Goal: Information Seeking & Learning: Learn about a topic

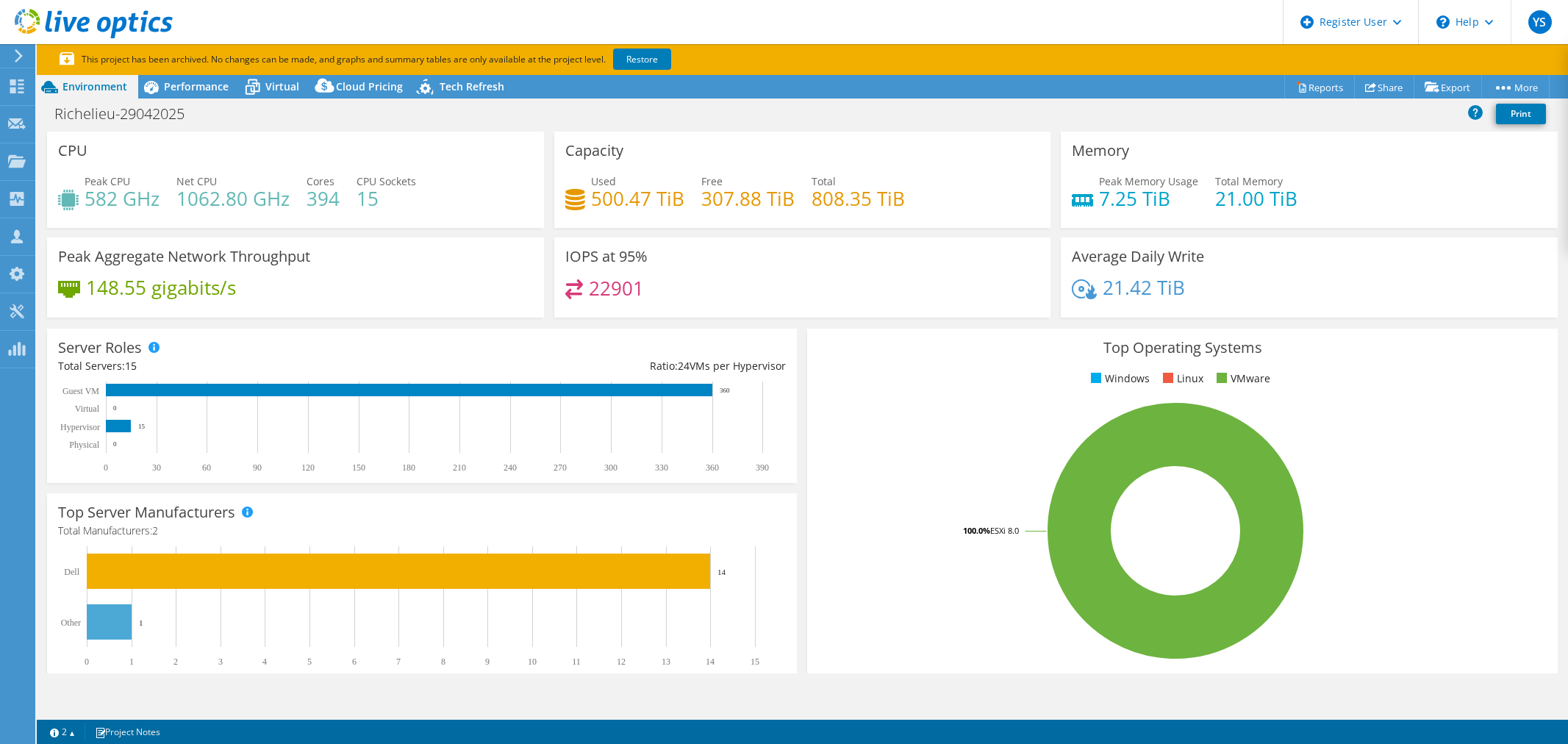
select select "[GEOGRAPHIC_DATA]"
select select "CAD"
drag, startPoint x: 677, startPoint y: 197, endPoint x: 583, endPoint y: 201, distance: 94.1
click at [583, 201] on div "Used 500.47 TiB" at bounding box center [625, 190] width 119 height 33
click at [723, 261] on div "IOPS at 95% 22901" at bounding box center [802, 278] width 497 height 81
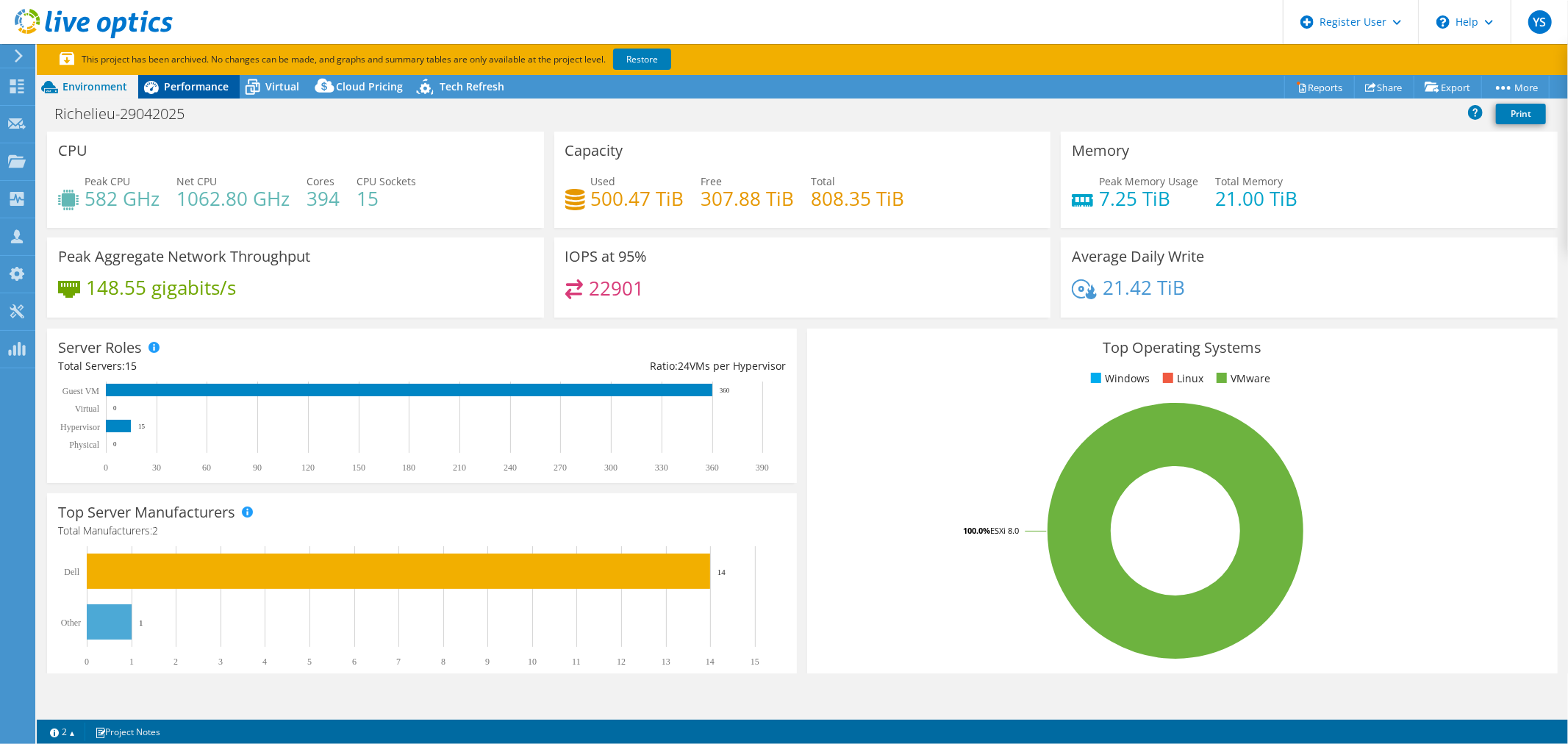
click at [192, 84] on span "Performance" at bounding box center [196, 87] width 64 height 14
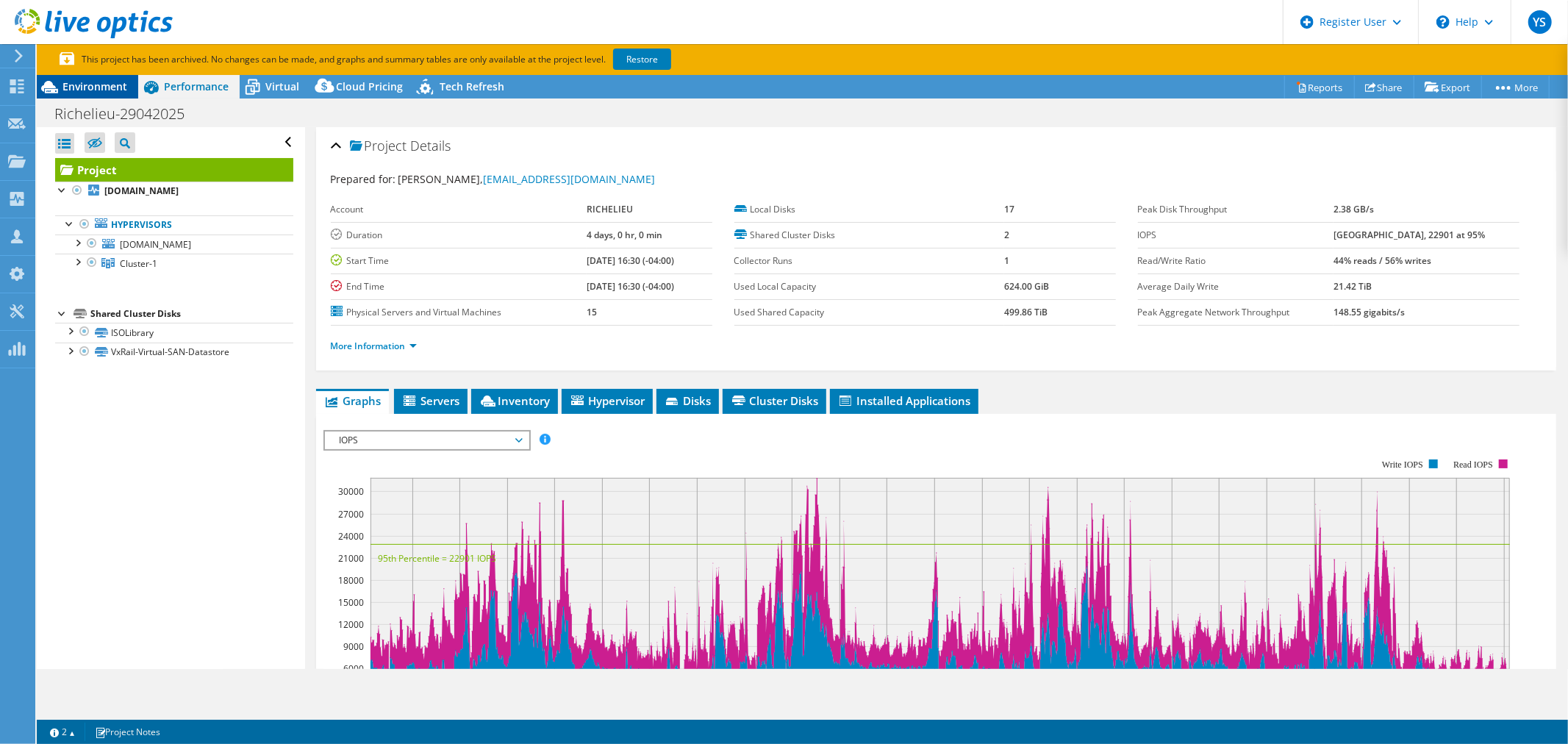
click at [107, 84] on span "Environment" at bounding box center [95, 87] width 64 height 14
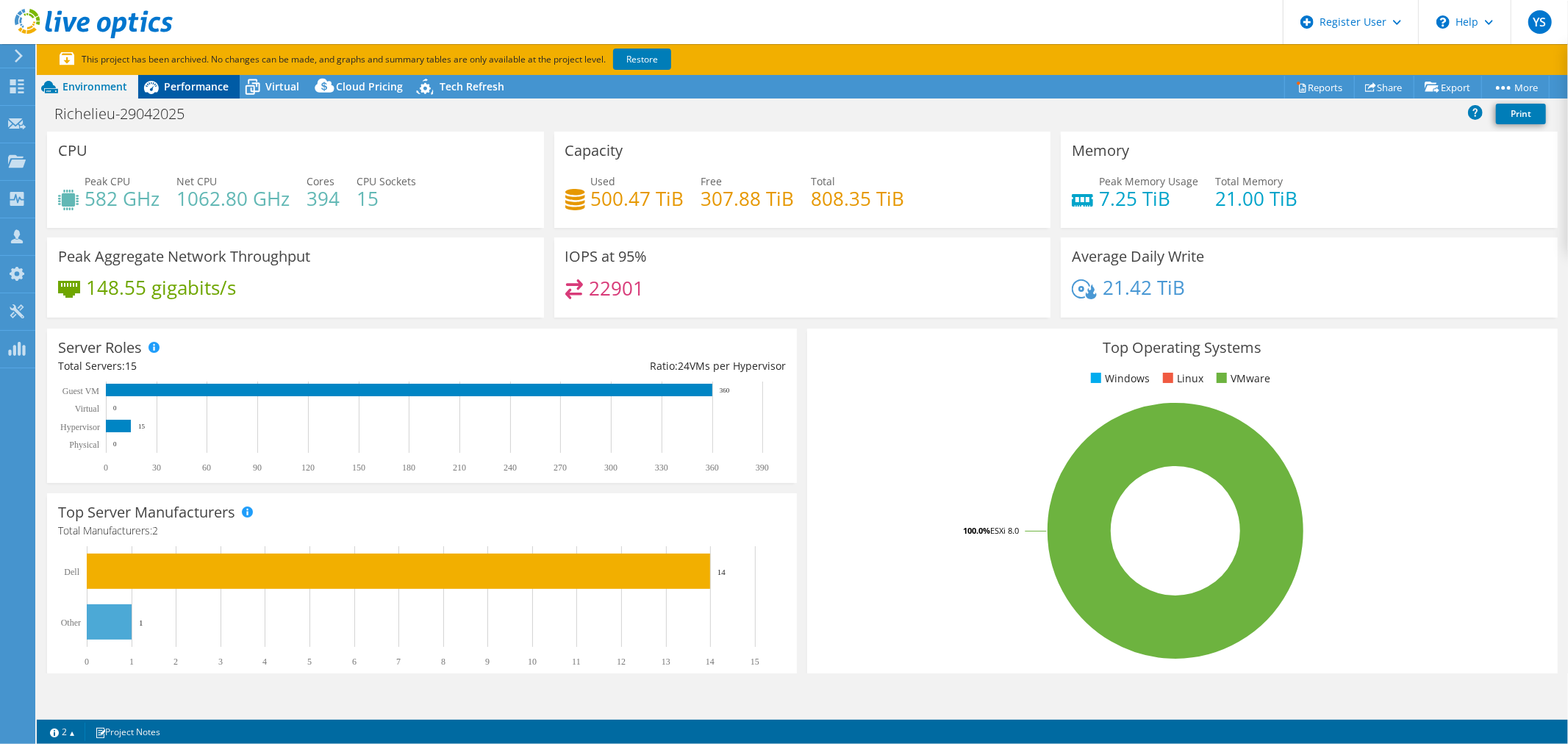
click at [207, 97] on div "Performance" at bounding box center [188, 87] width 101 height 23
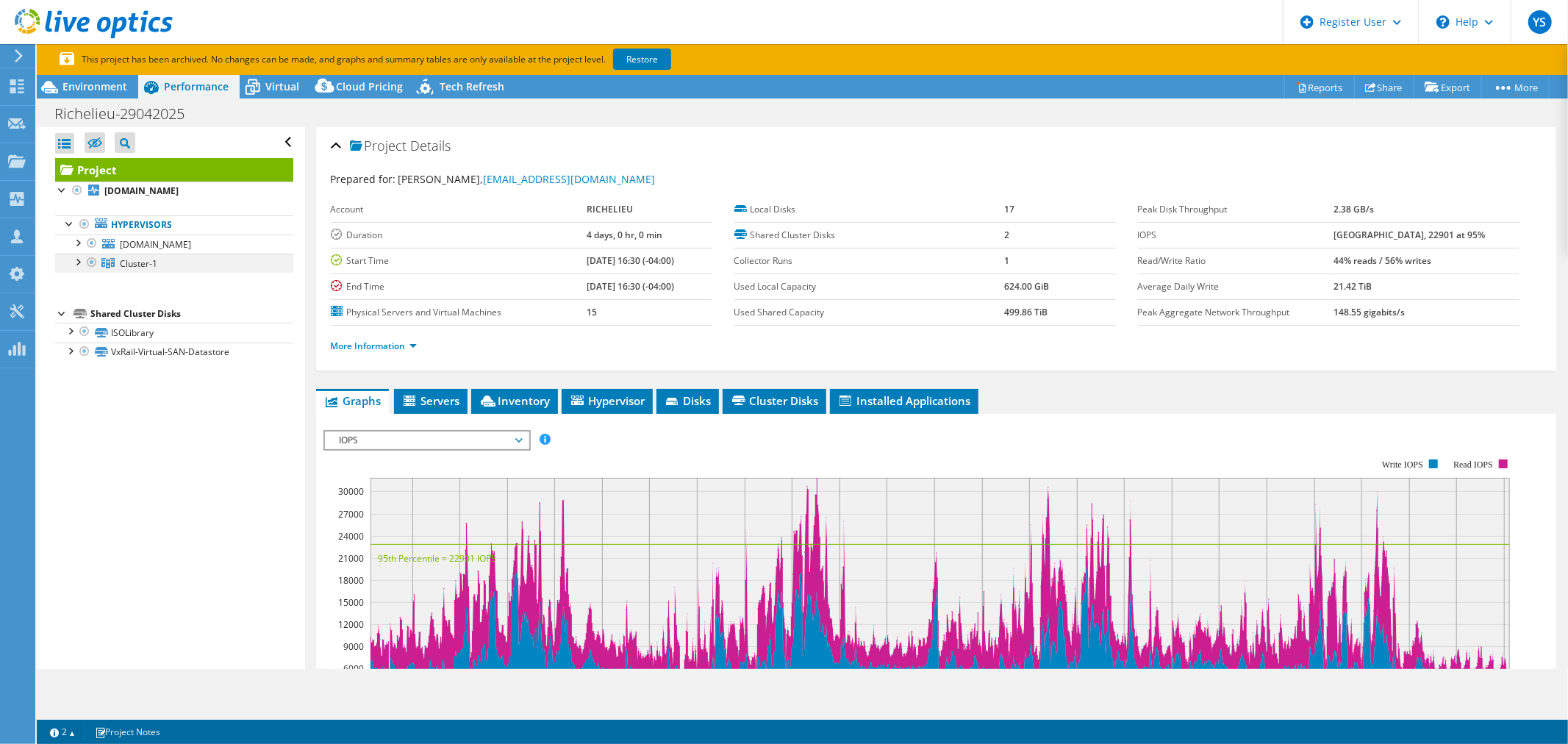
click at [74, 269] on div at bounding box center [77, 261] width 14 height 14
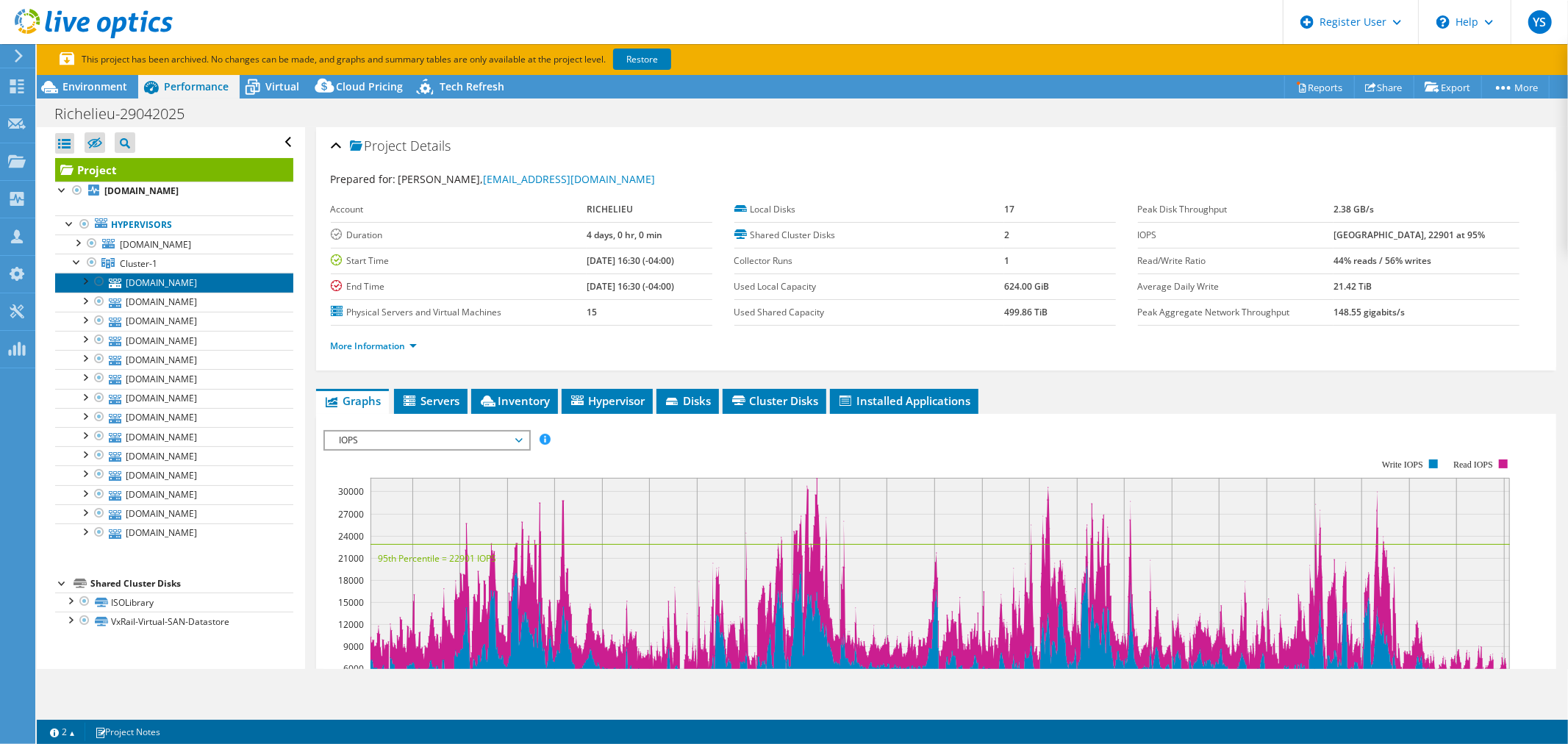
click at [192, 292] on link "[DOMAIN_NAME]" at bounding box center [175, 282] width 238 height 19
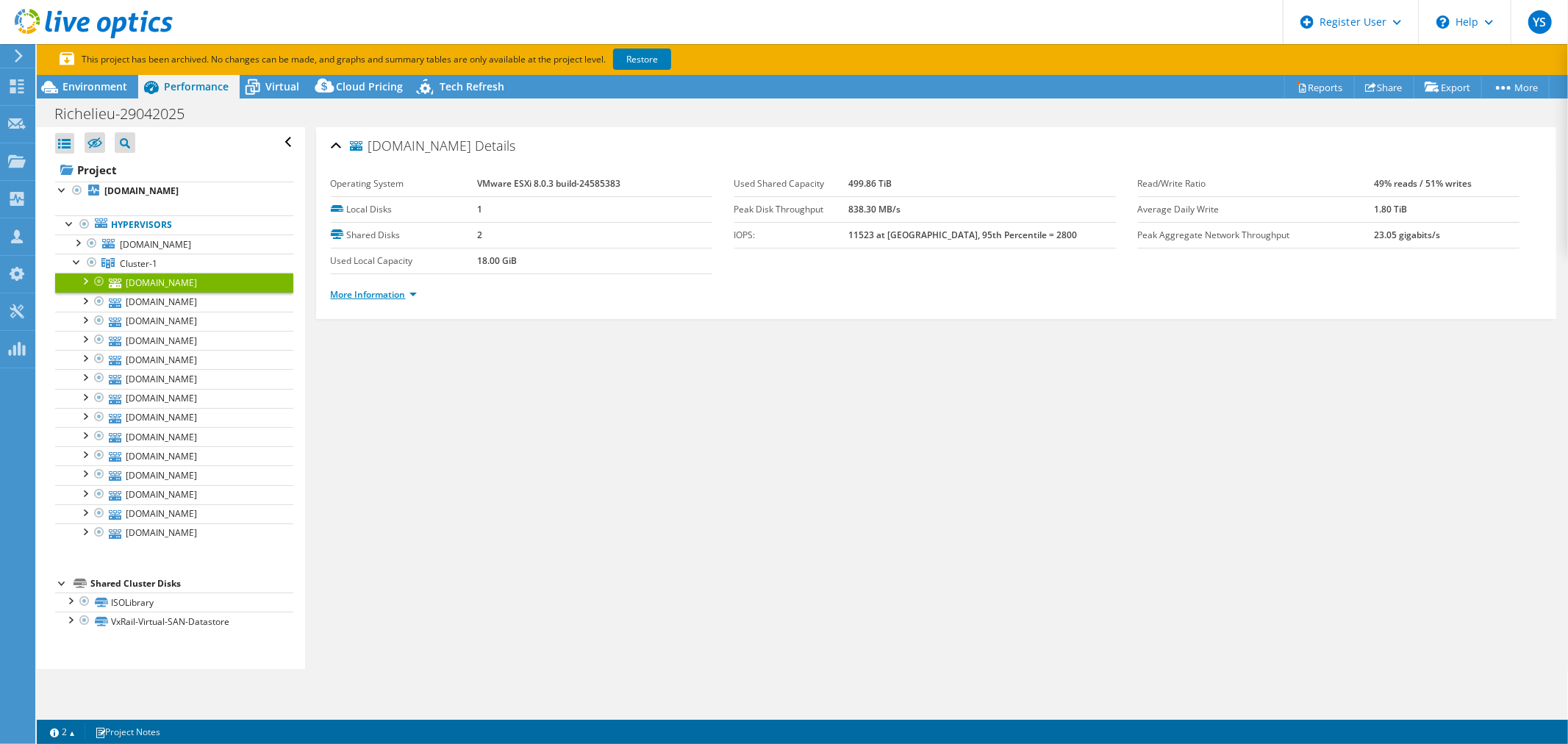
click at [408, 290] on link "More Information" at bounding box center [374, 295] width 86 height 13
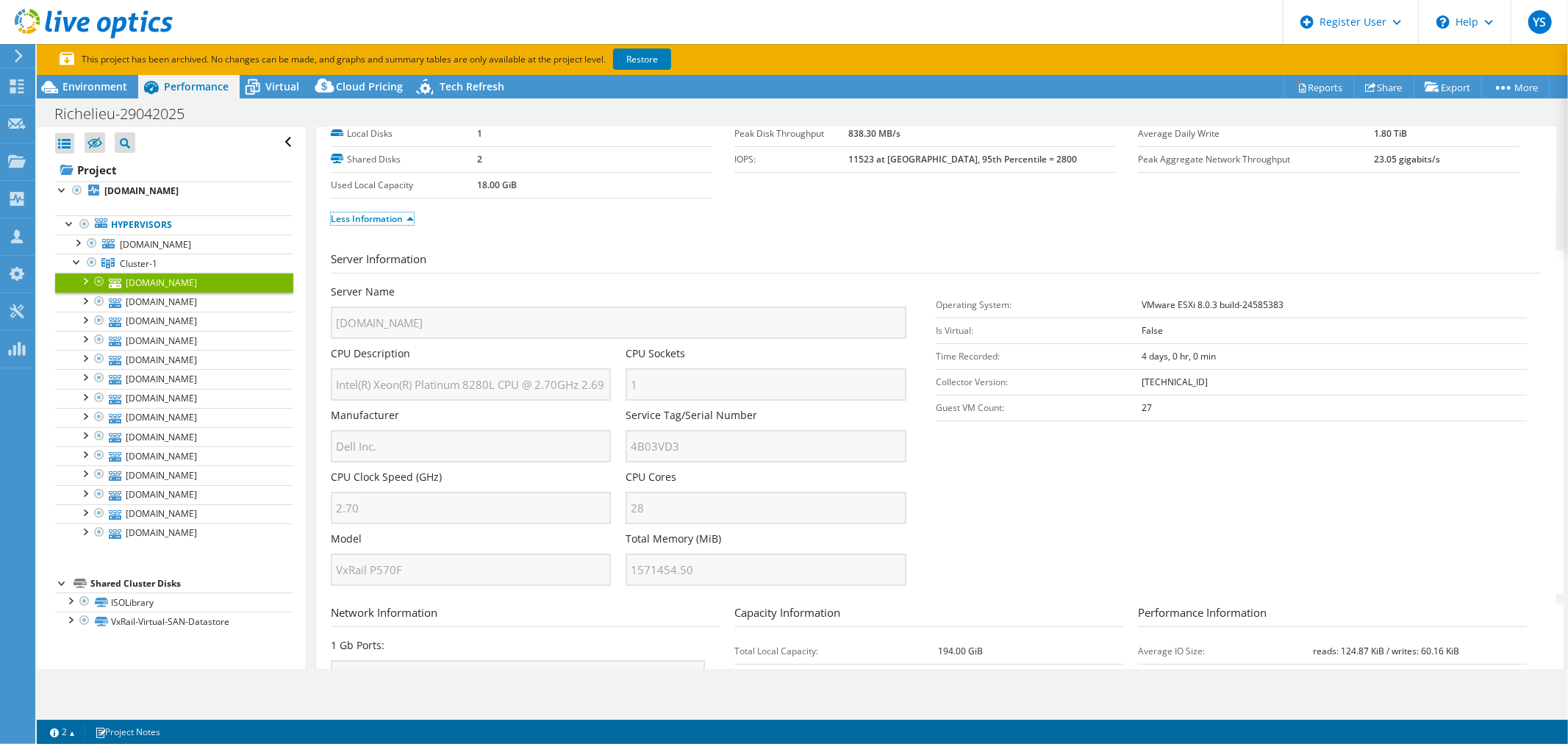
scroll to position [163, 0]
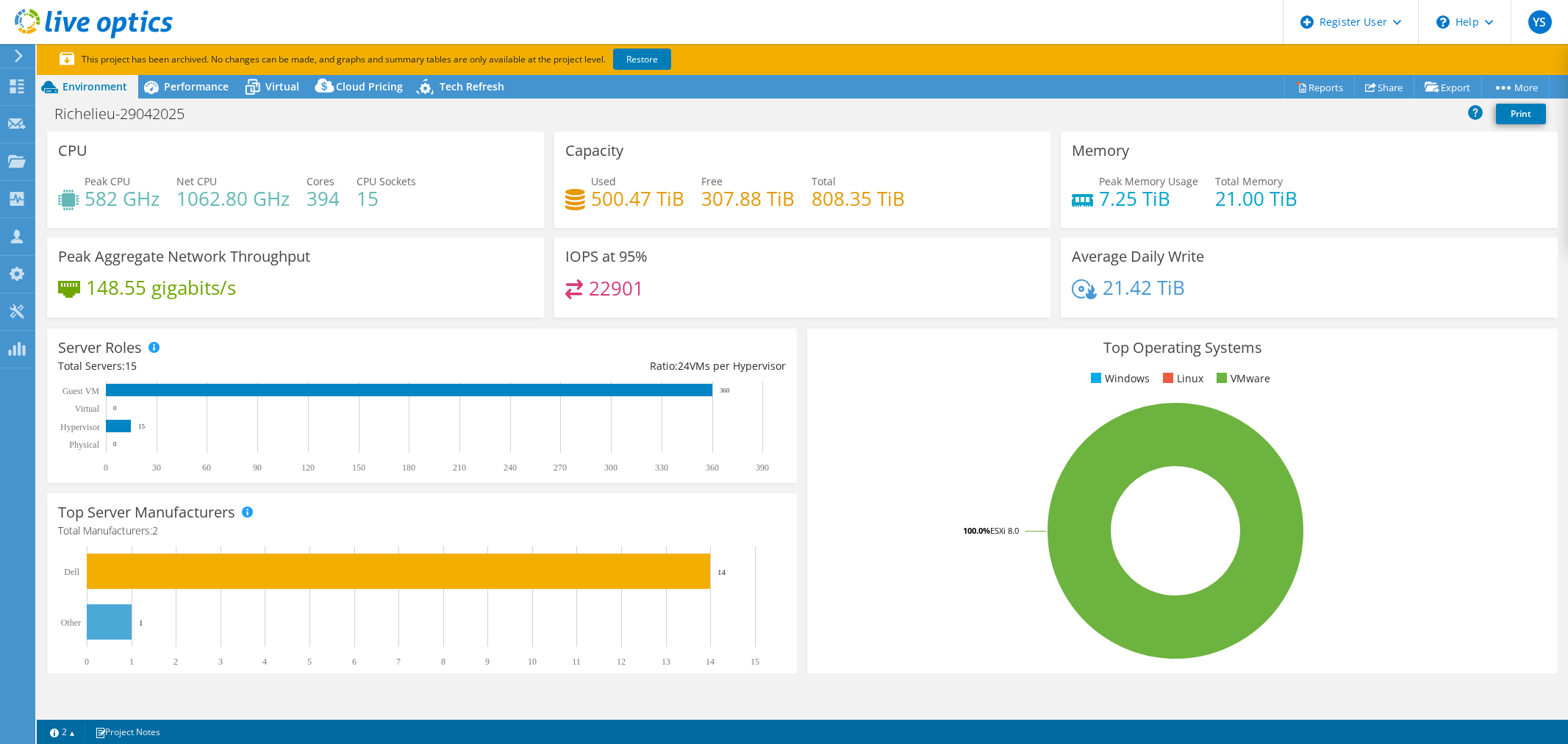
select select "[GEOGRAPHIC_DATA]"
select select "CAD"
click at [204, 84] on span "Performance" at bounding box center [196, 87] width 64 height 14
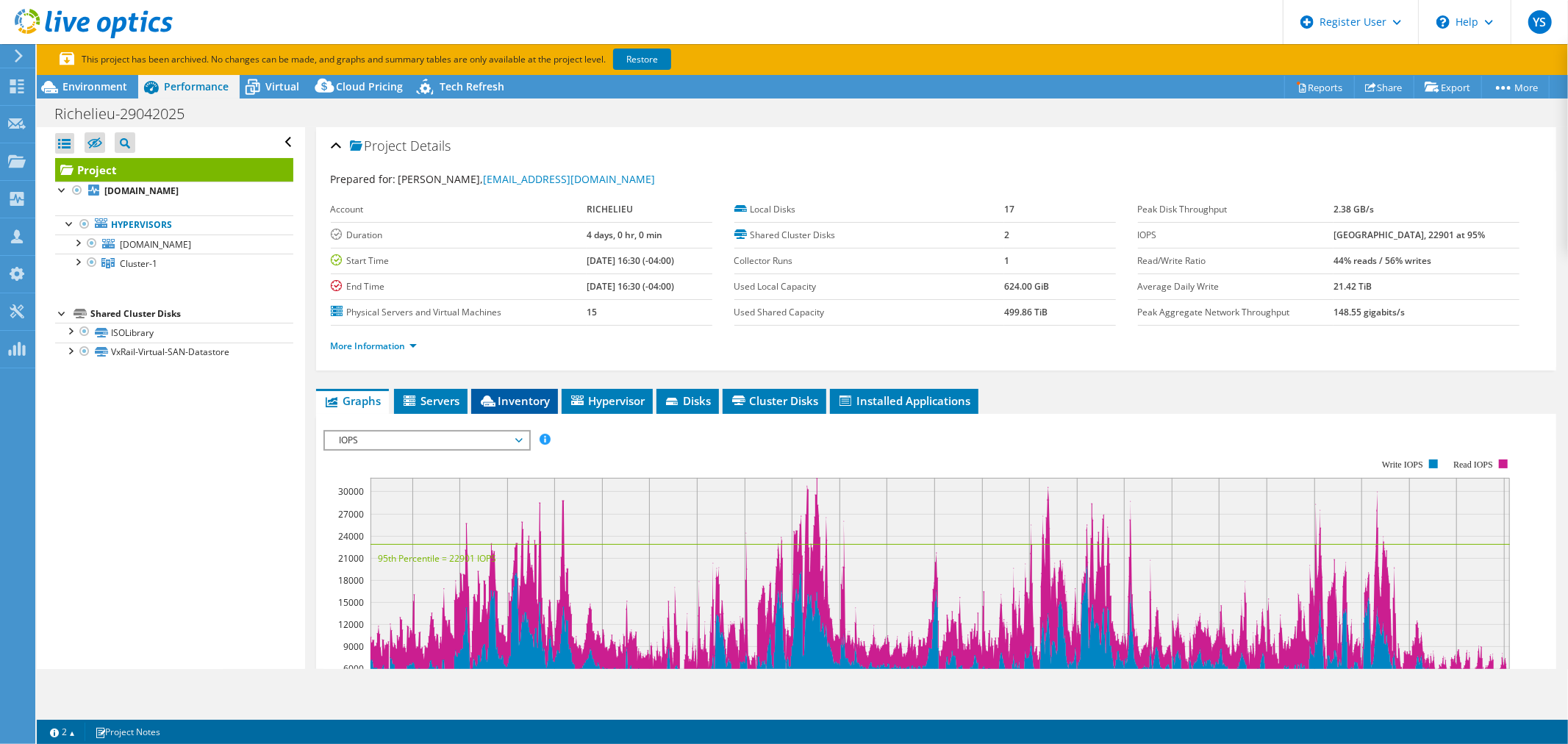
click at [522, 394] on span "Inventory" at bounding box center [515, 401] width 72 height 14
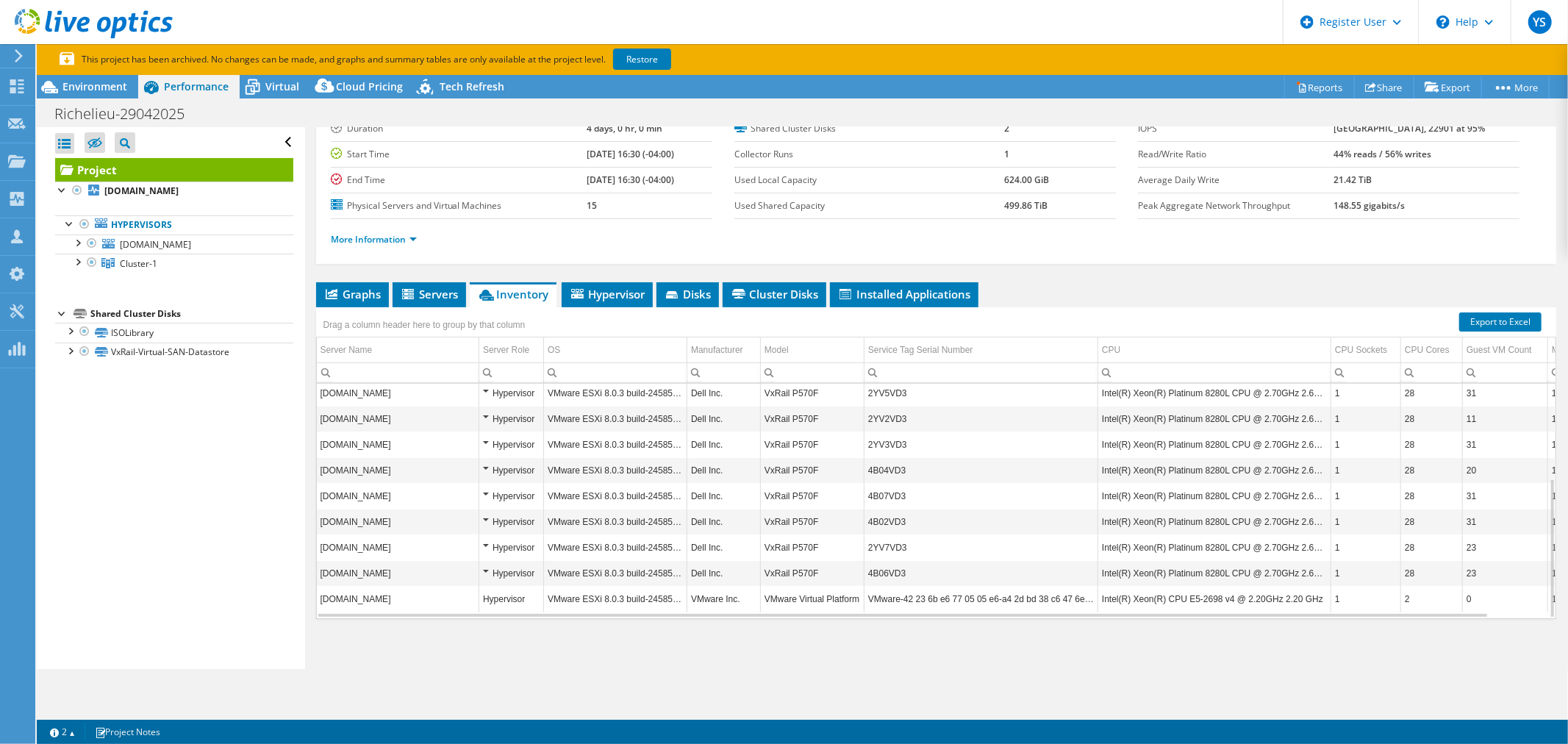
scroll to position [112, 0]
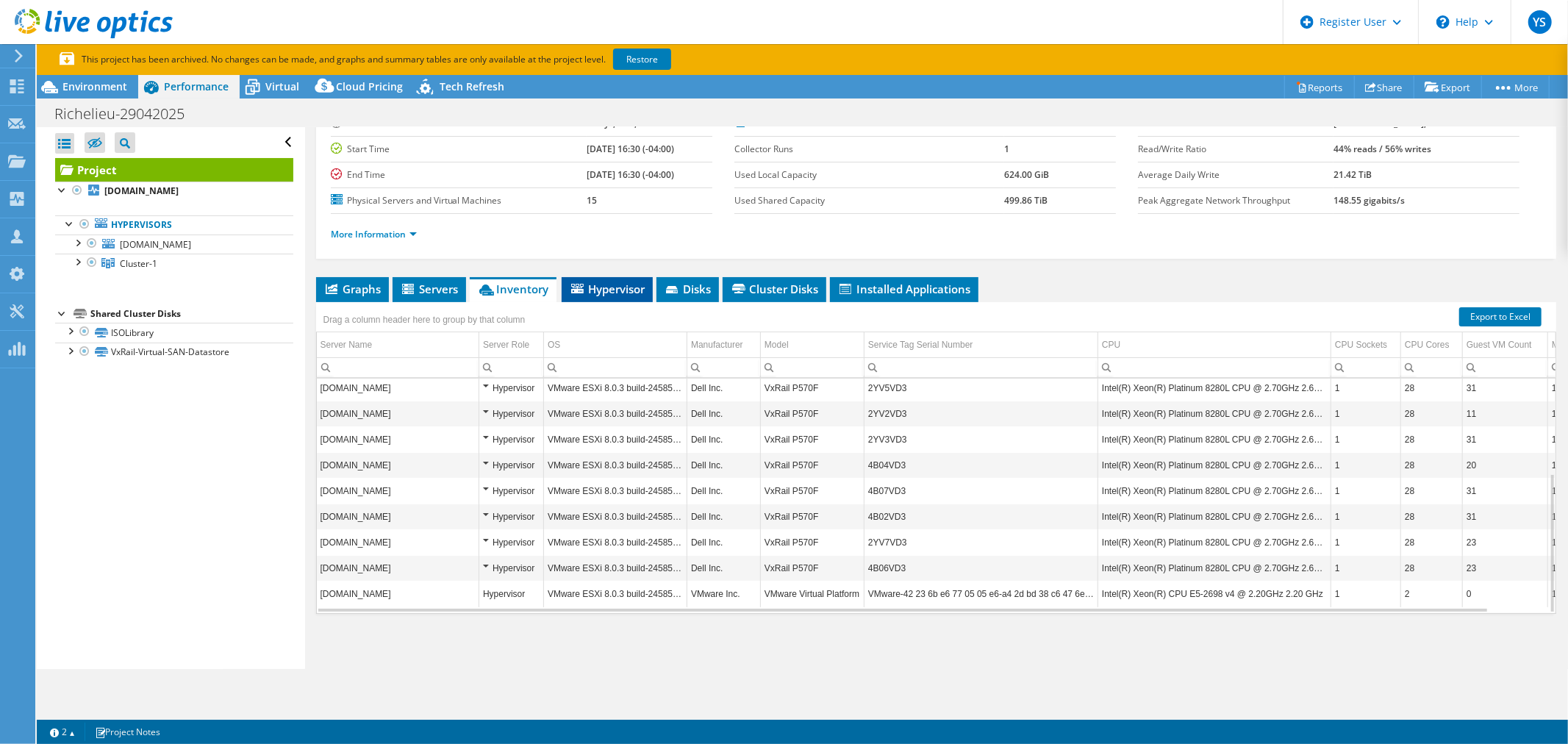
click at [611, 282] on span "Hypervisor" at bounding box center [607, 289] width 76 height 14
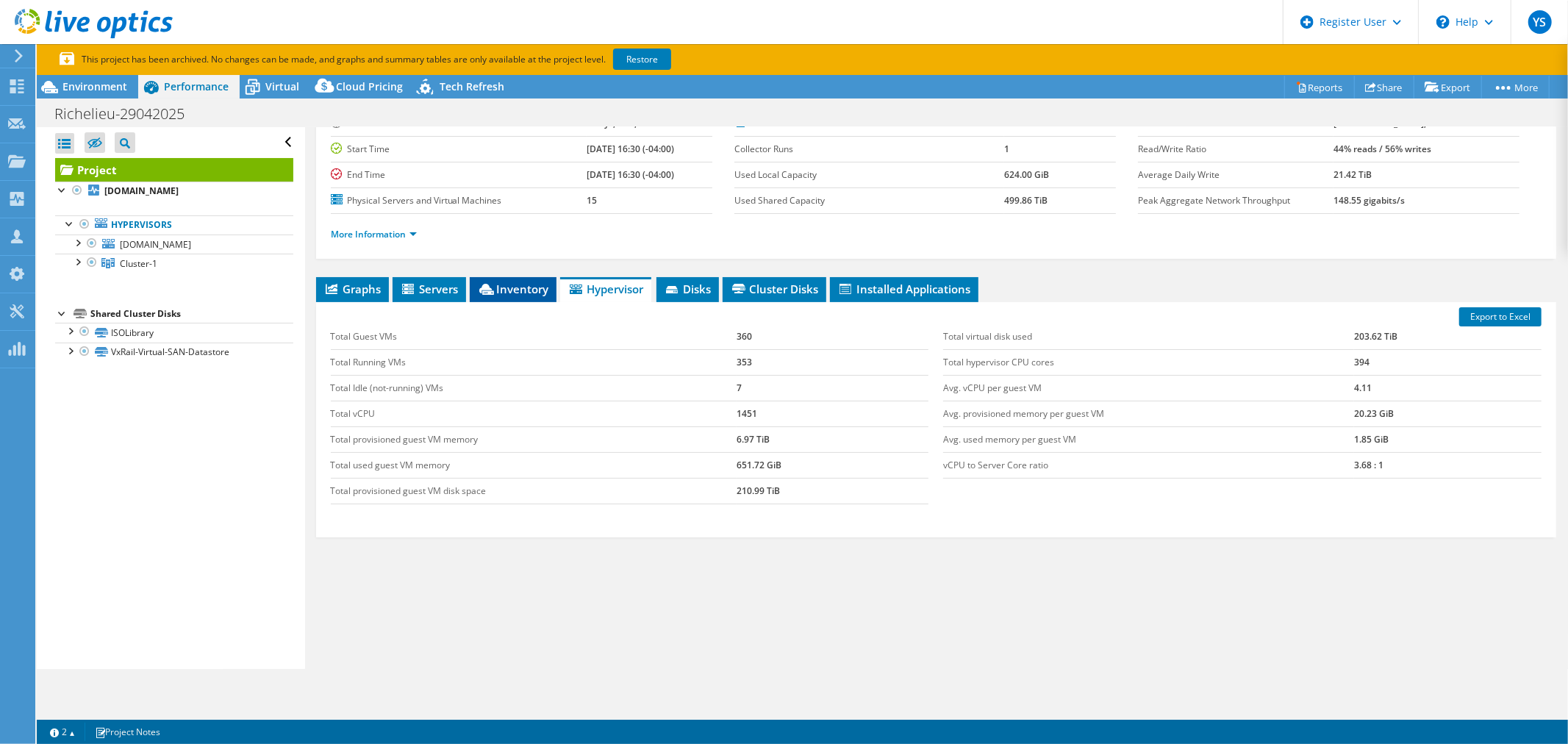
click at [502, 288] on span "Inventory" at bounding box center [513, 289] width 72 height 14
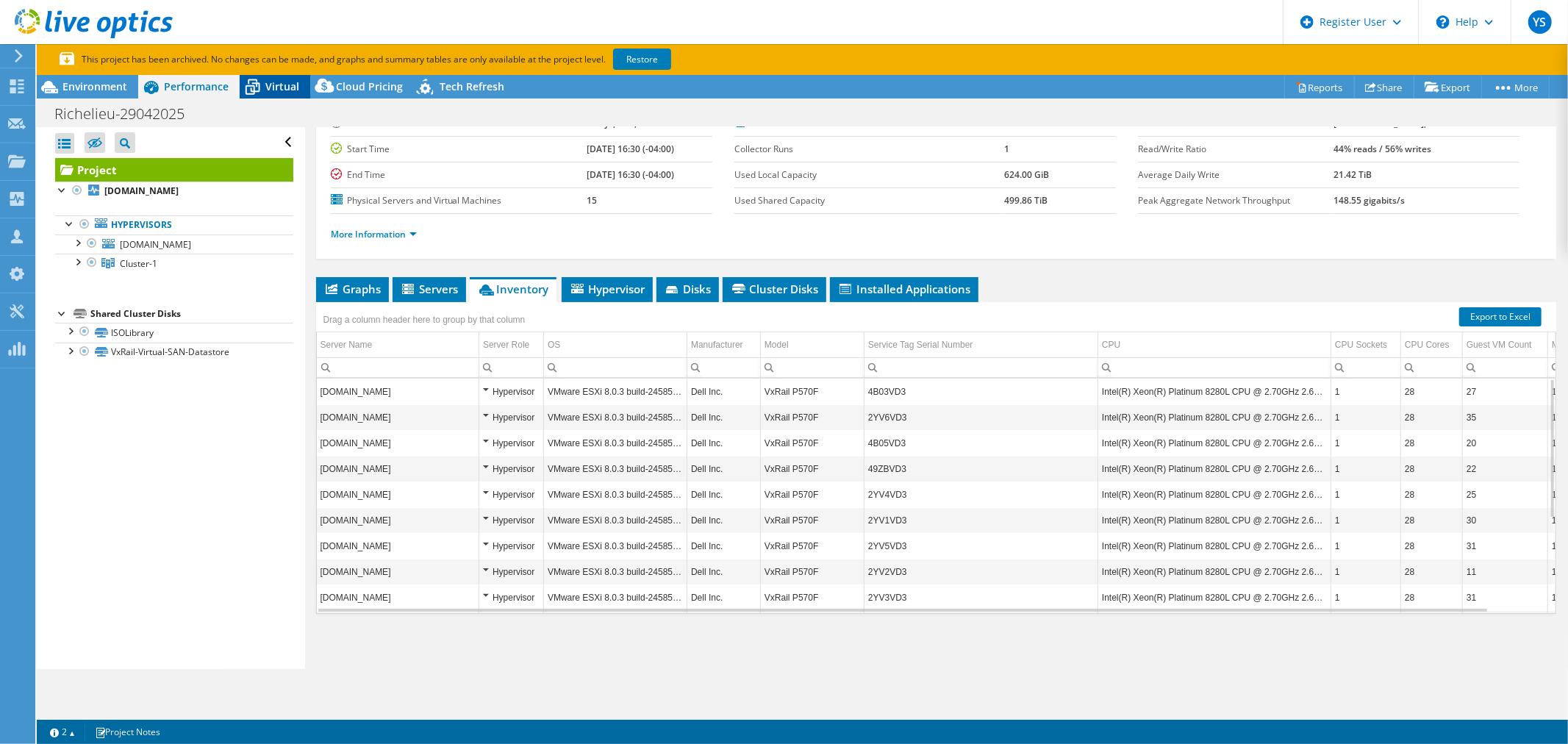
click at [282, 86] on span "Virtual" at bounding box center [283, 87] width 34 height 14
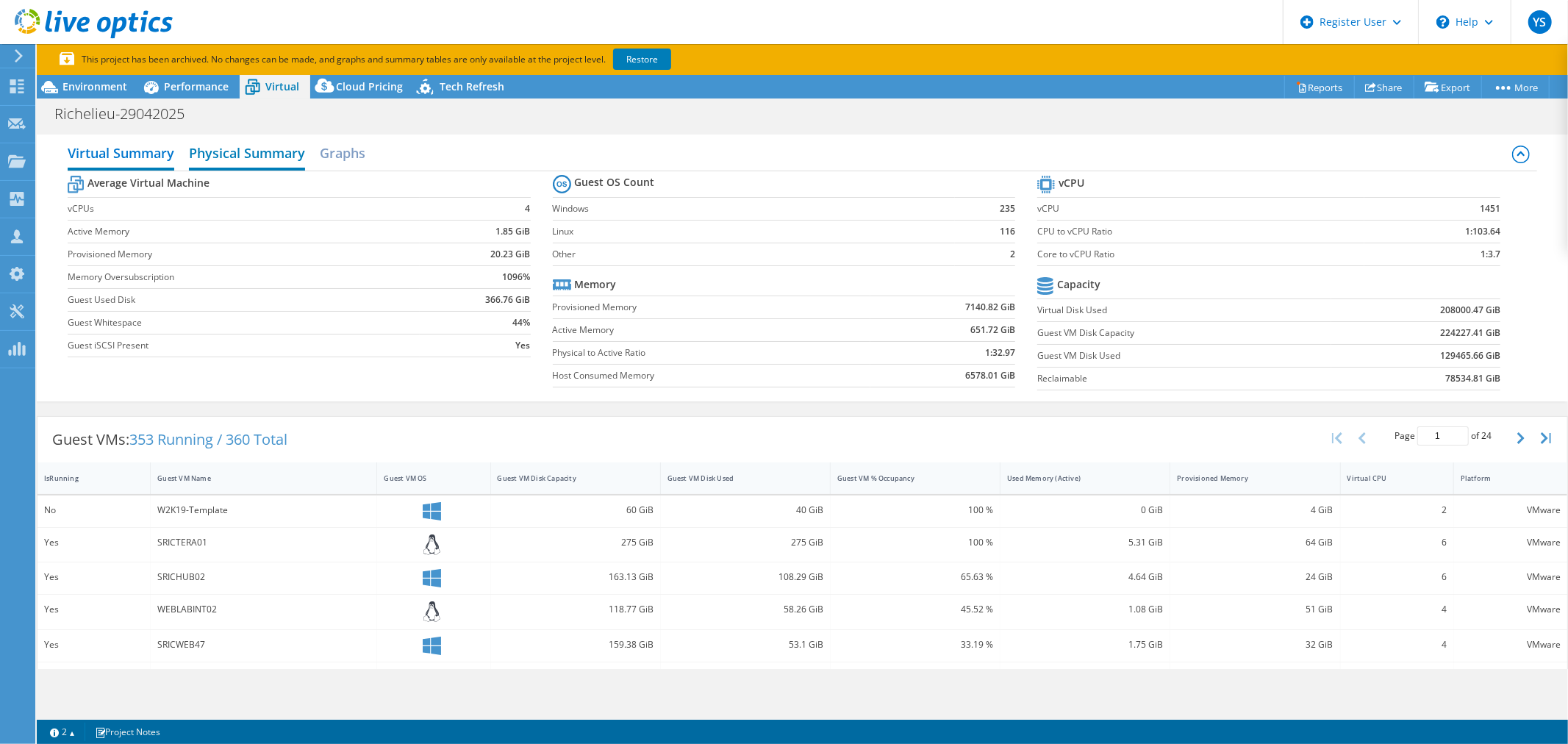
click at [245, 159] on h2 "Physical Summary" at bounding box center [247, 154] width 116 height 32
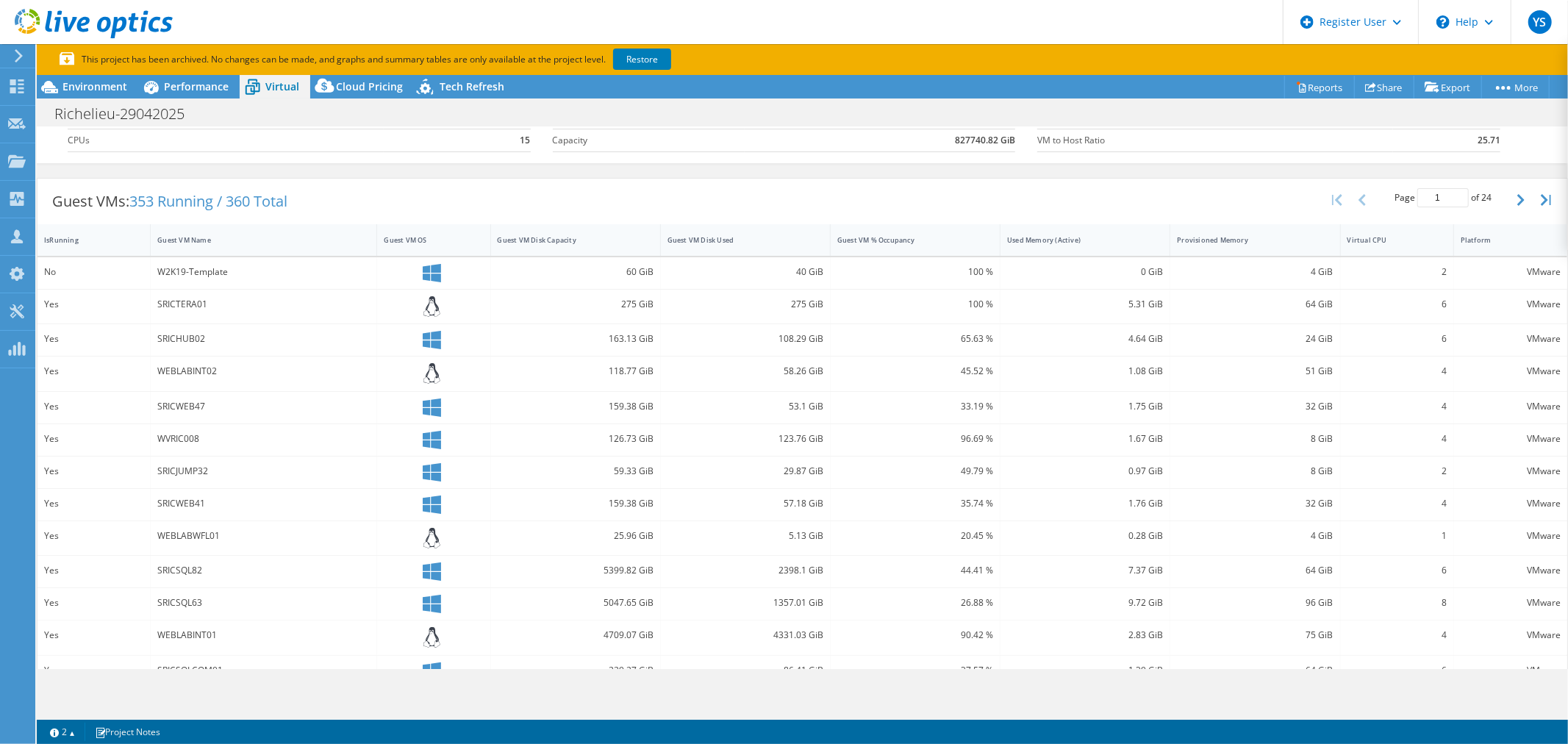
scroll to position [0, 0]
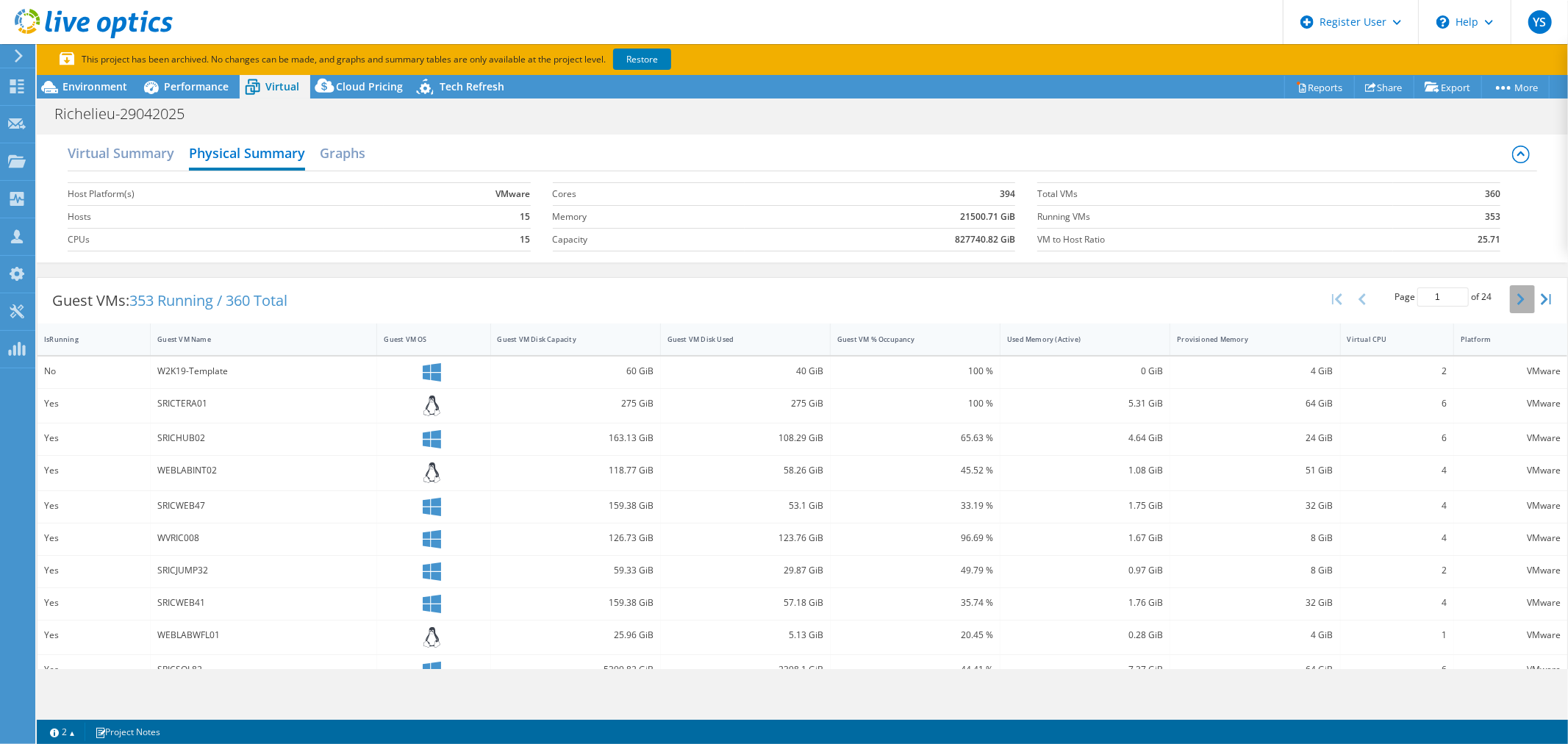
click at [1515, 299] on button "button" at bounding box center [1522, 299] width 25 height 28
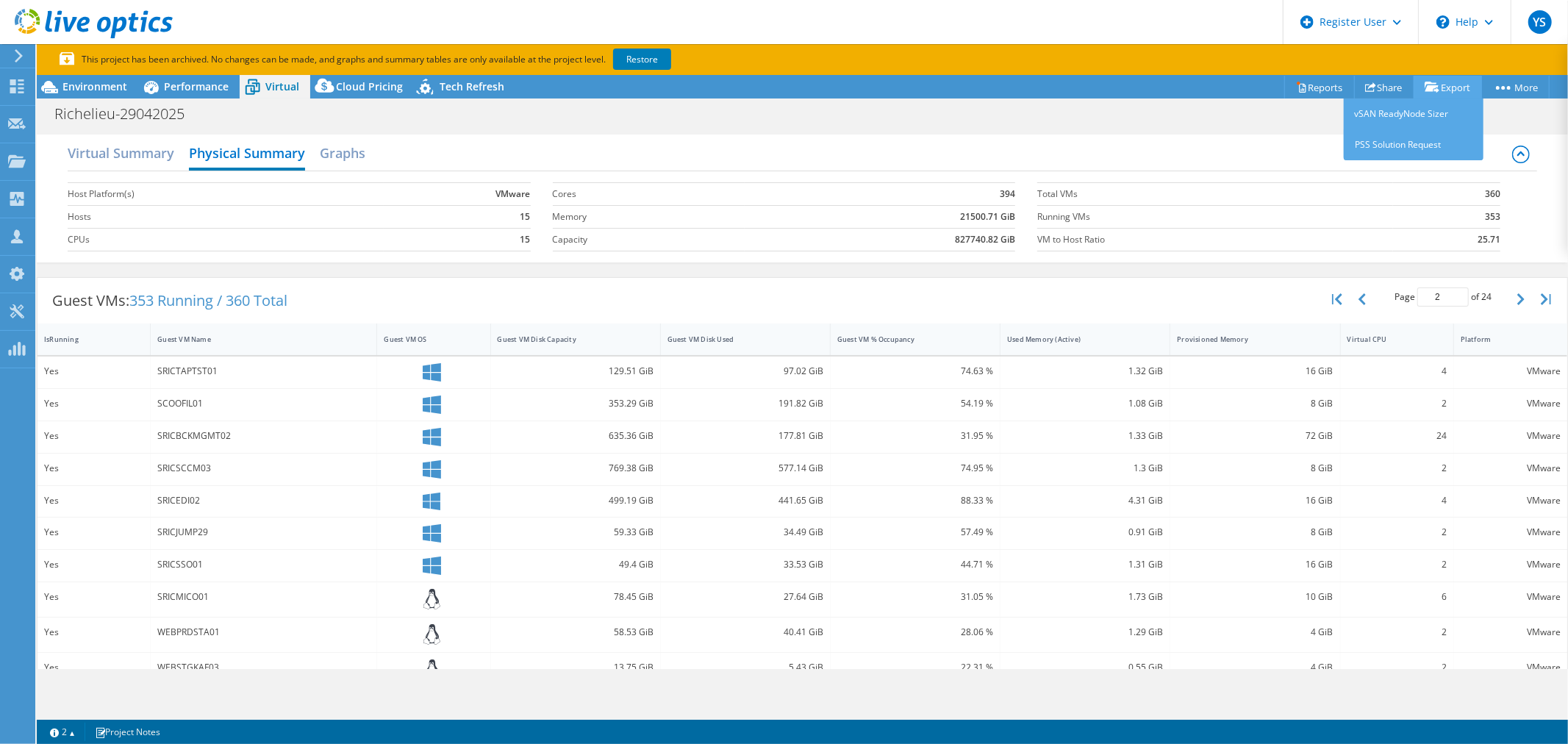
click at [1446, 89] on link "Export" at bounding box center [1448, 87] width 68 height 22
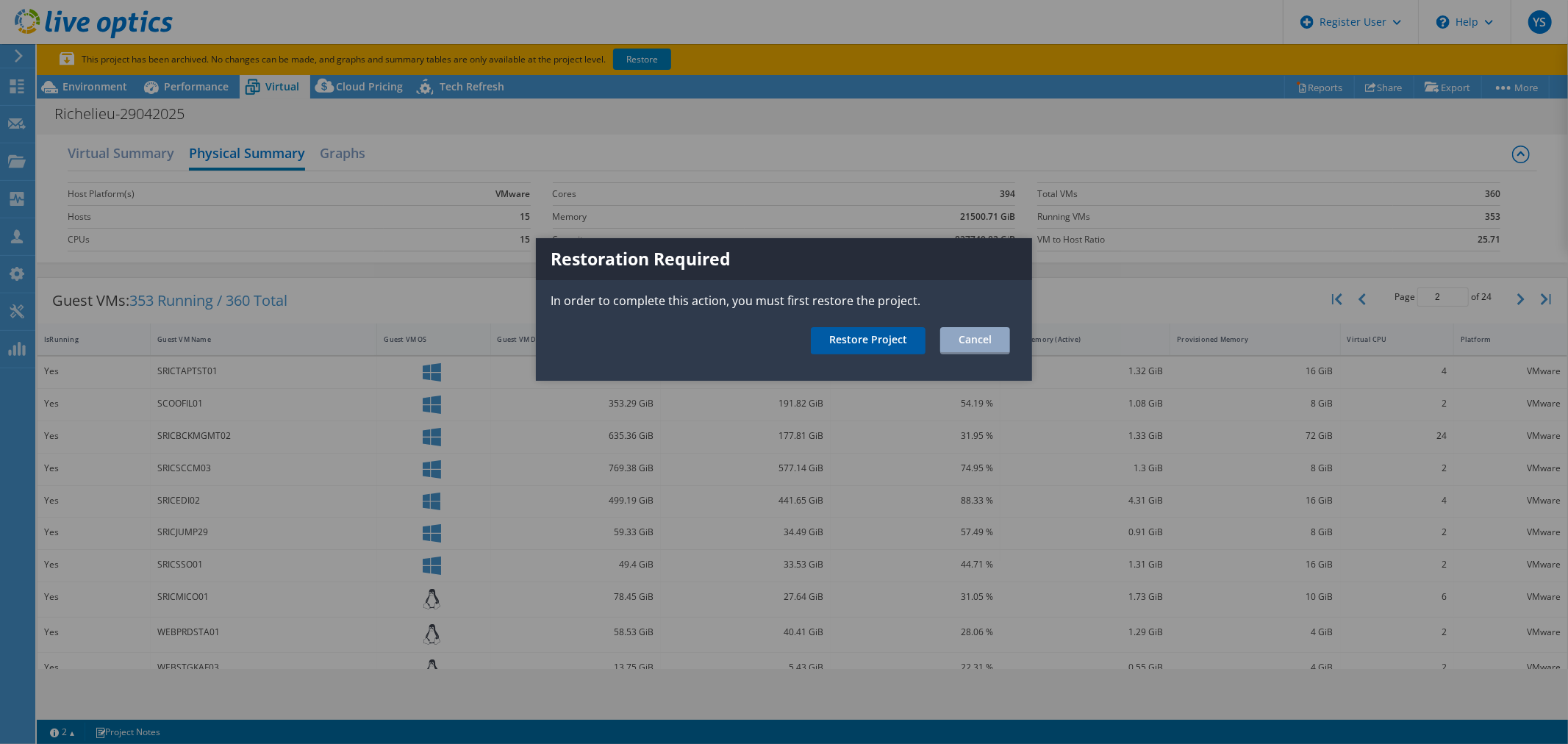
click at [867, 346] on link "Restore Project" at bounding box center [868, 341] width 115 height 27
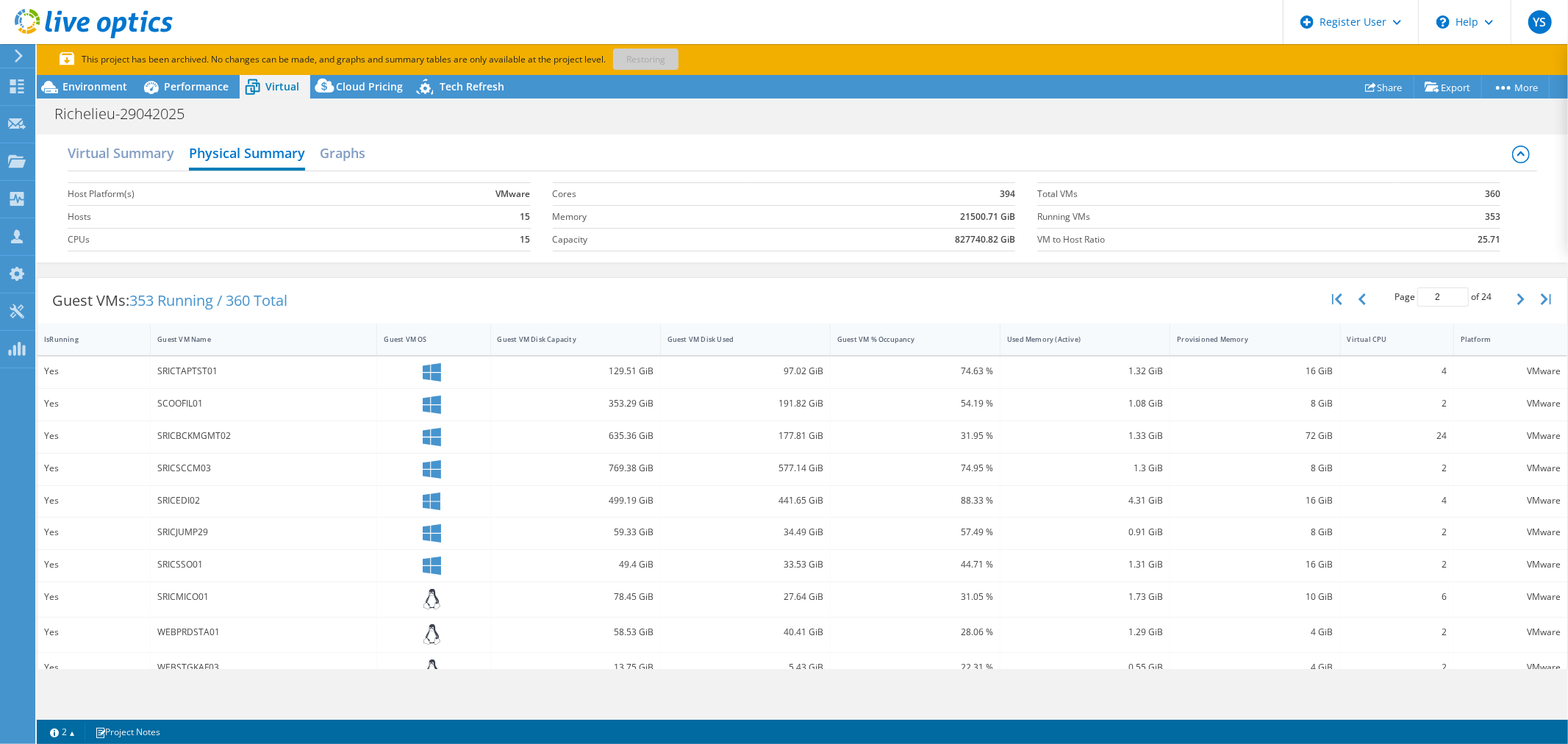
click at [1308, 115] on div "Richelieu-29042025 Print" at bounding box center [802, 114] width 1531 height 27
click at [1235, 133] on div "Virtual Summary Physical Summary Graphs Host Platform(s) VMware Hosts 15 CPUs 1…" at bounding box center [802, 198] width 1531 height 142
click at [1510, 302] on button "button" at bounding box center [1522, 299] width 25 height 28
type input "3"
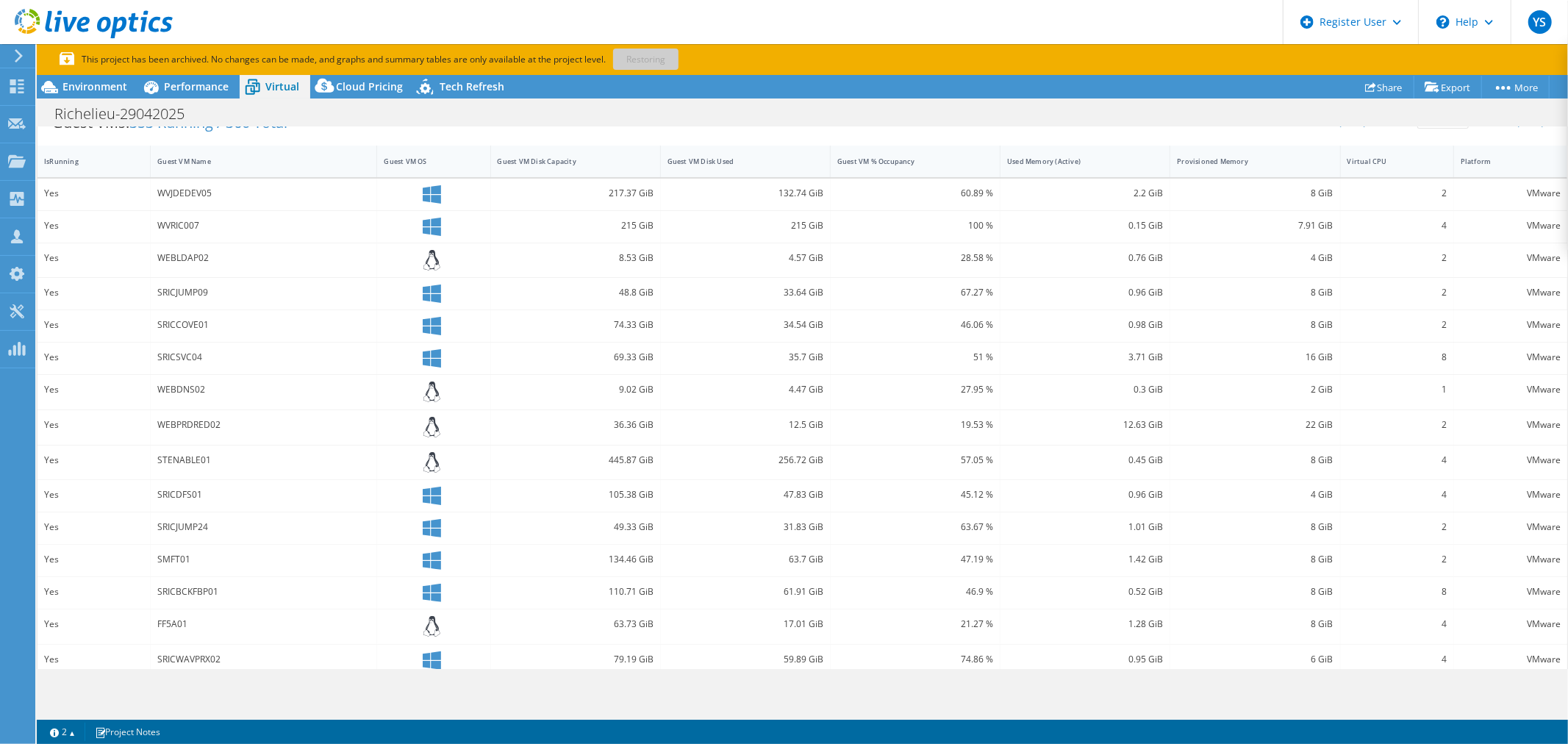
scroll to position [192, 0]
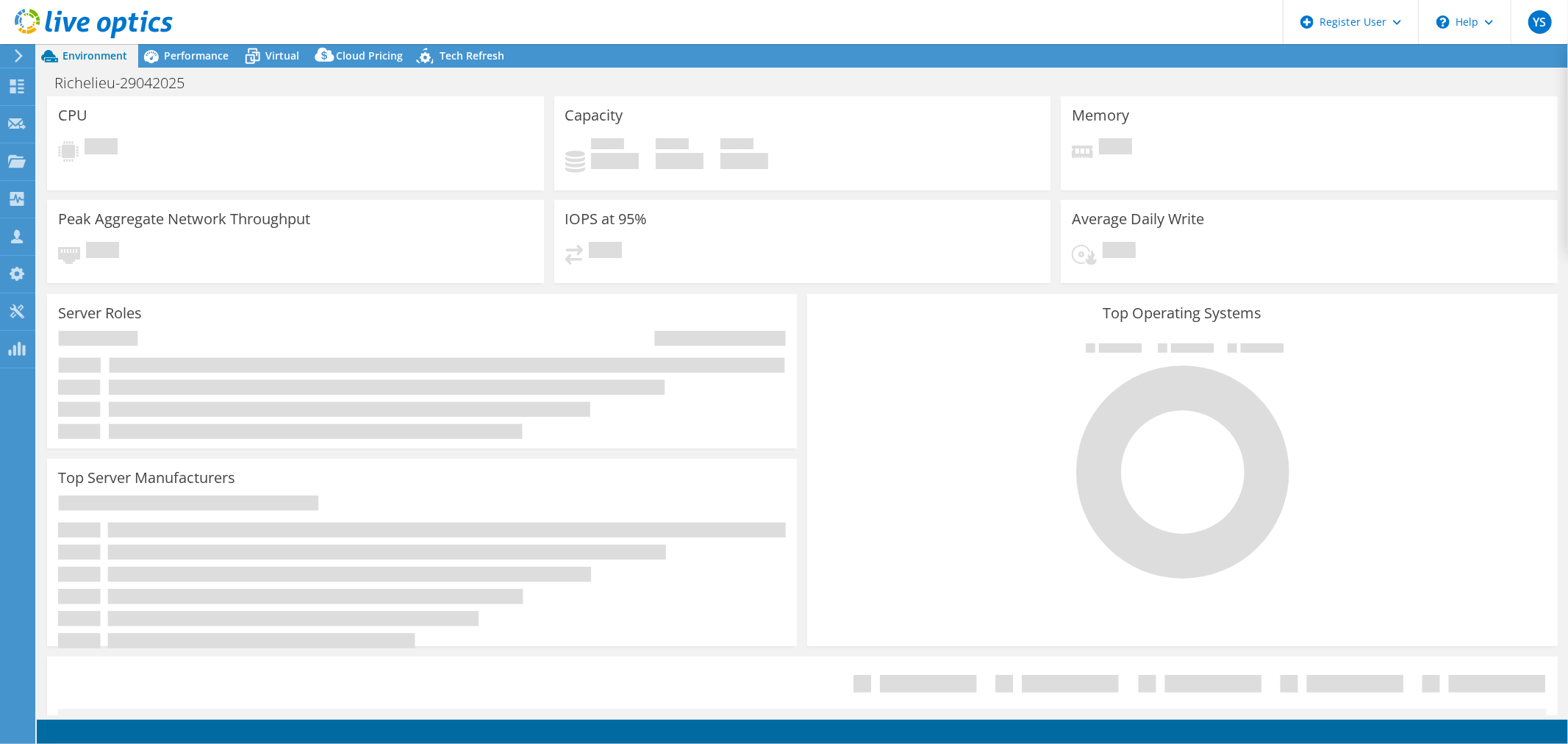
select select "[GEOGRAPHIC_DATA]"
select select "USD"
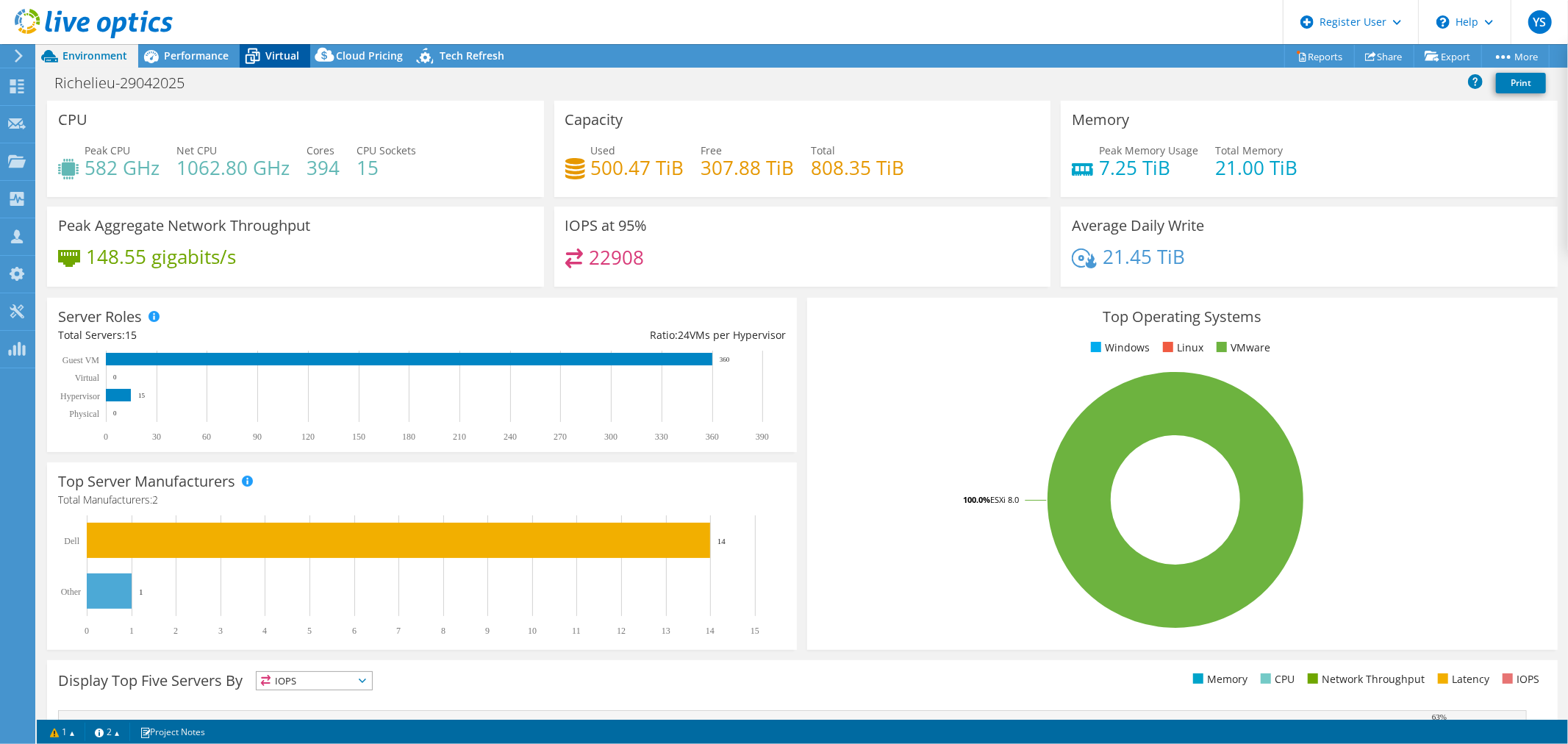
click at [270, 54] on span "Virtual" at bounding box center [283, 56] width 34 height 14
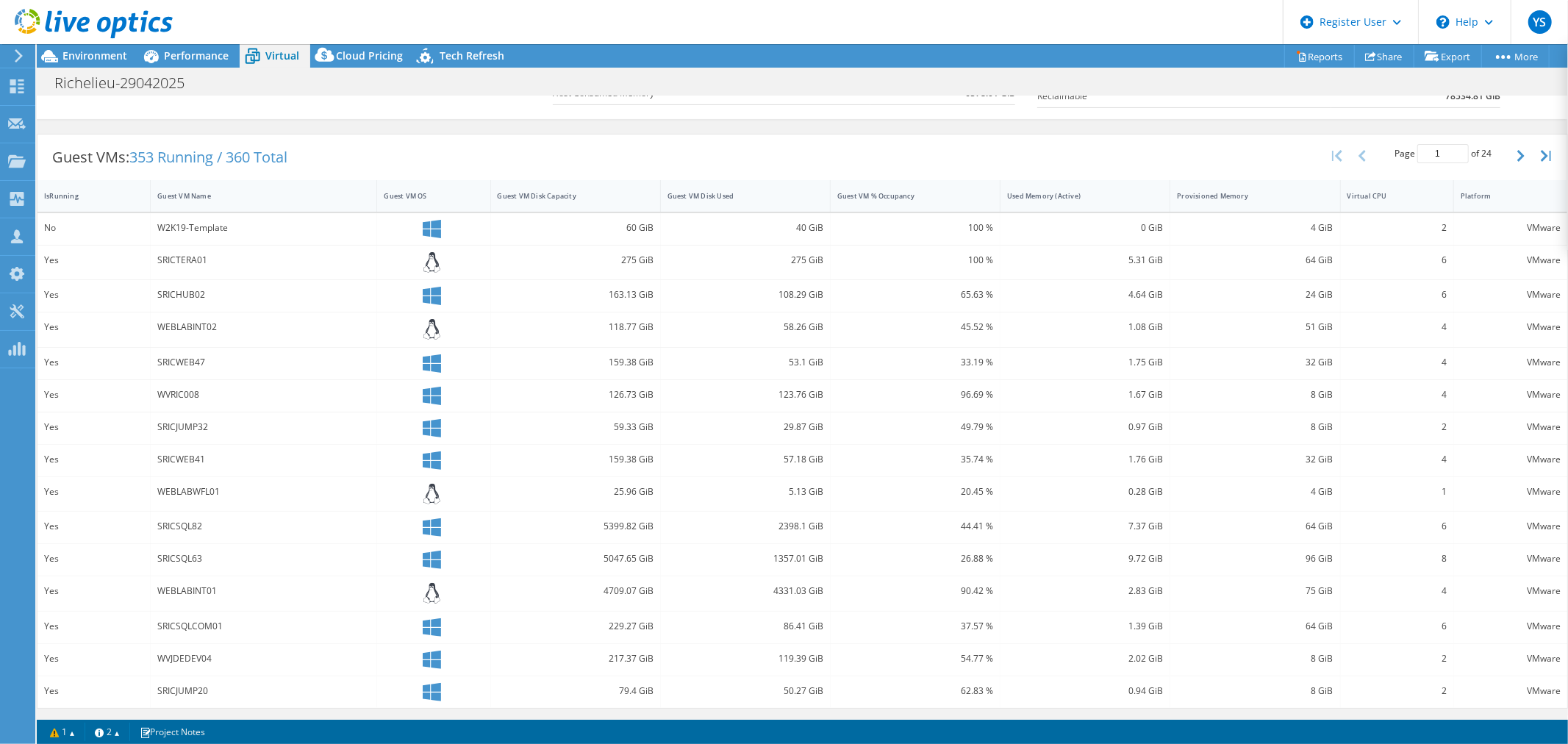
scroll to position [252, 0]
click at [1510, 156] on button "button" at bounding box center [1522, 155] width 25 height 28
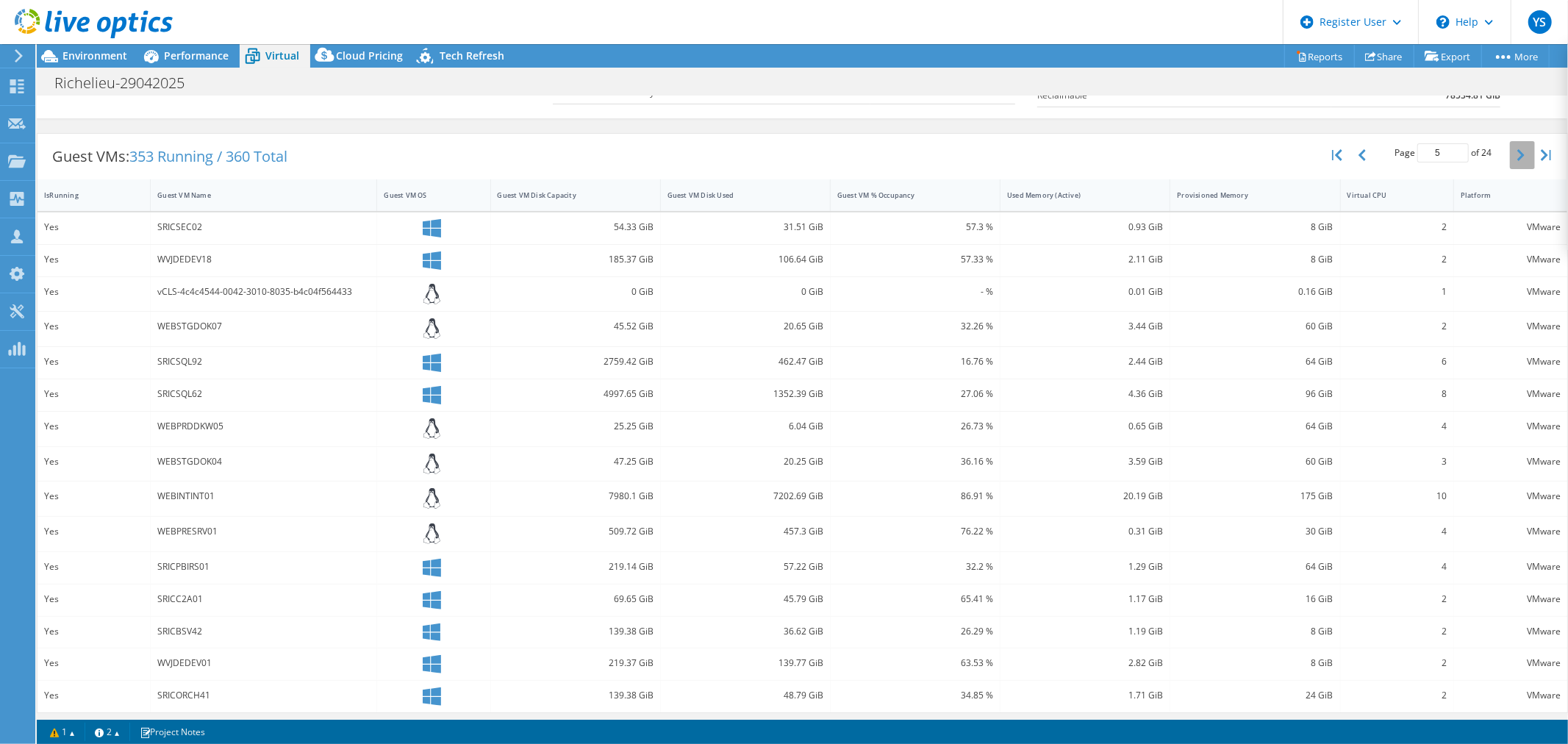
click at [1510, 156] on button "button" at bounding box center [1522, 155] width 25 height 28
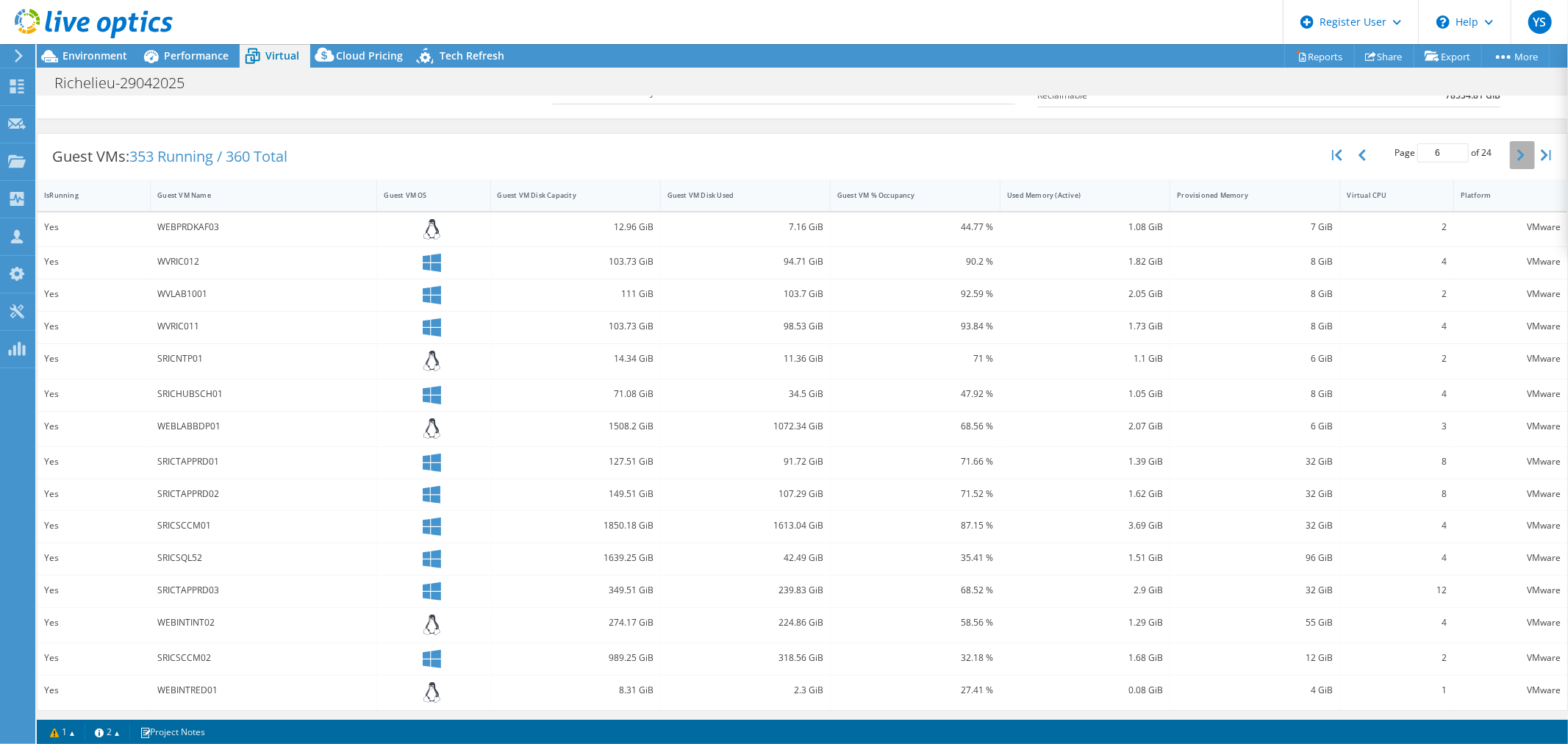
click at [1510, 156] on button "button" at bounding box center [1522, 155] width 25 height 28
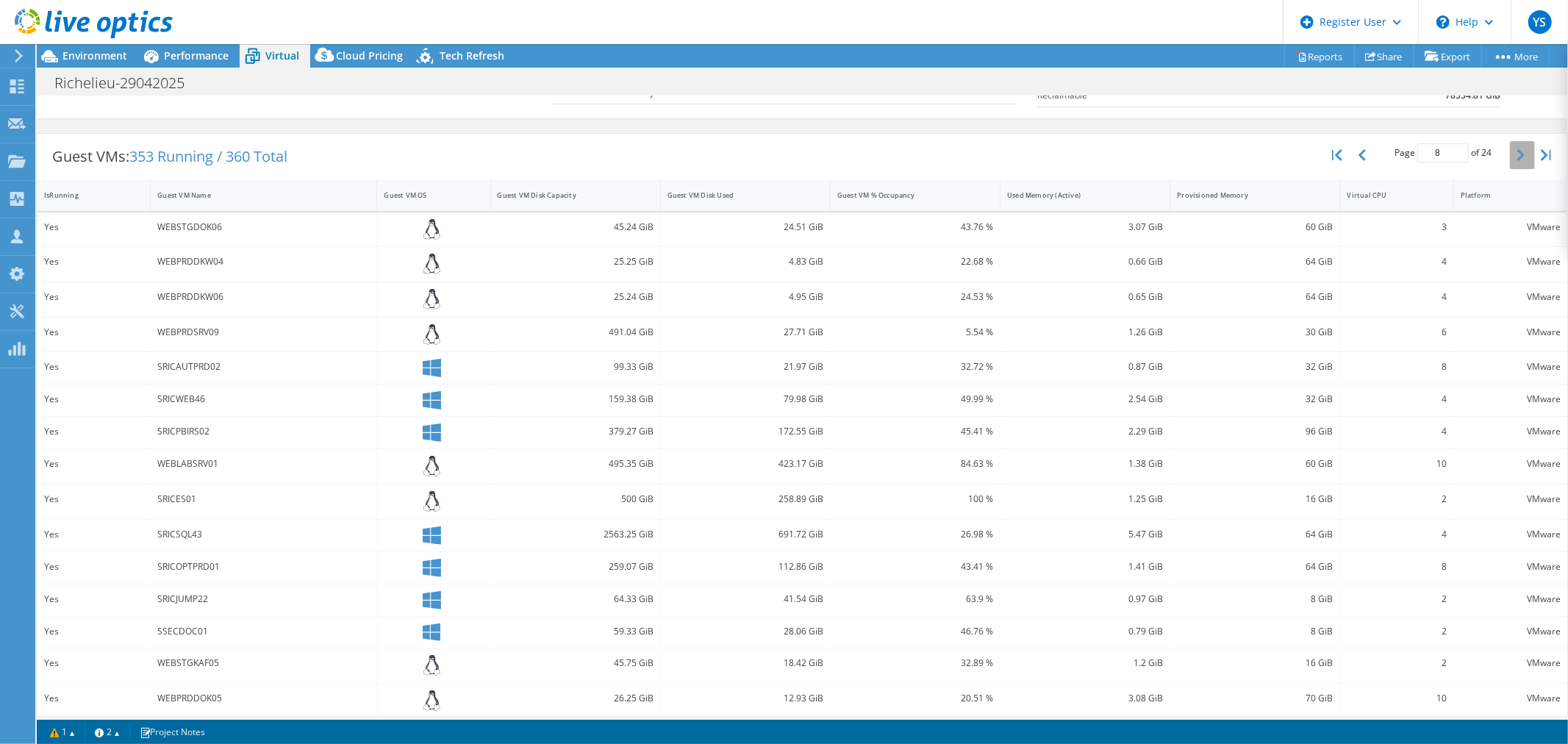
click at [1510, 156] on button "button" at bounding box center [1522, 155] width 25 height 28
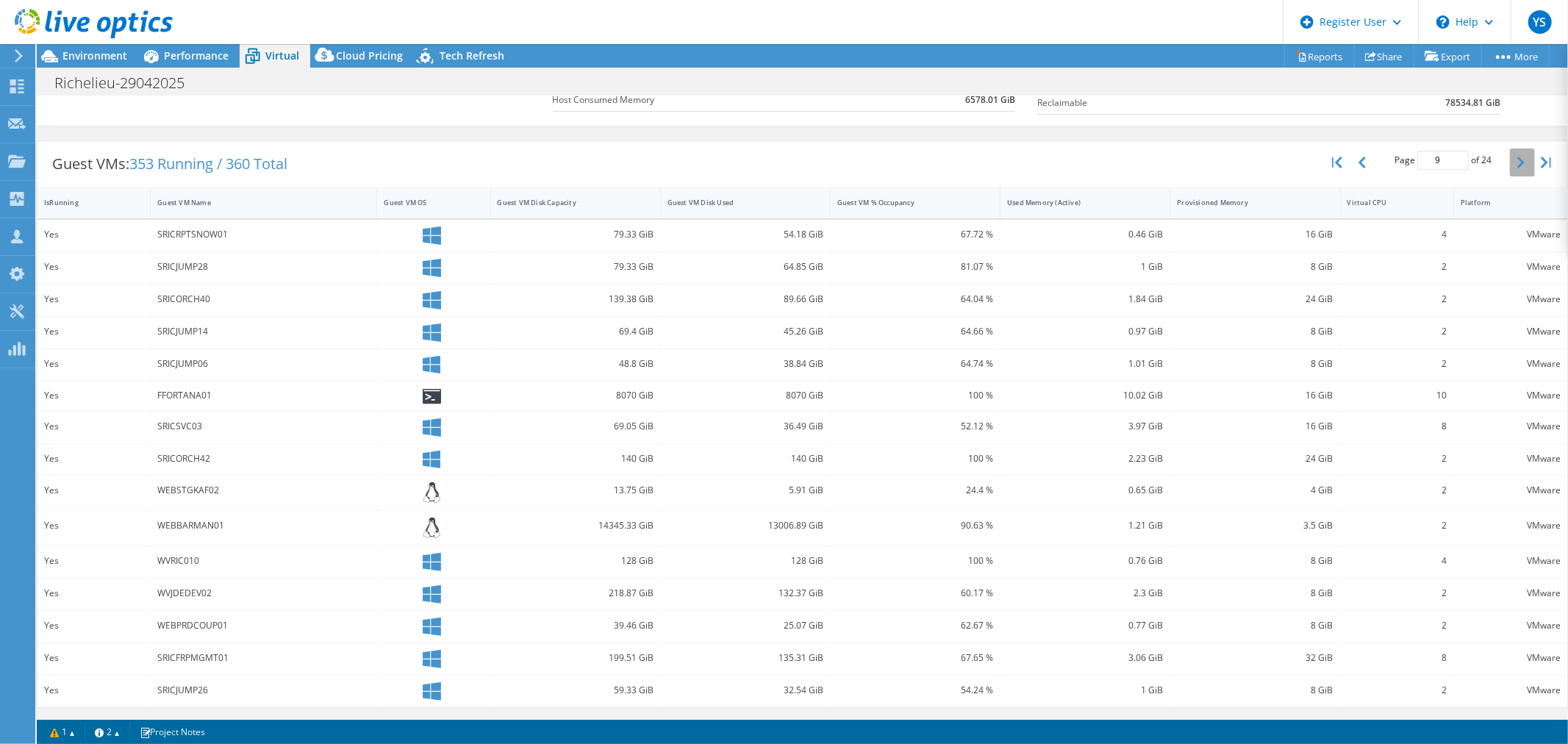
click at [1510, 156] on button "button" at bounding box center [1522, 162] width 25 height 28
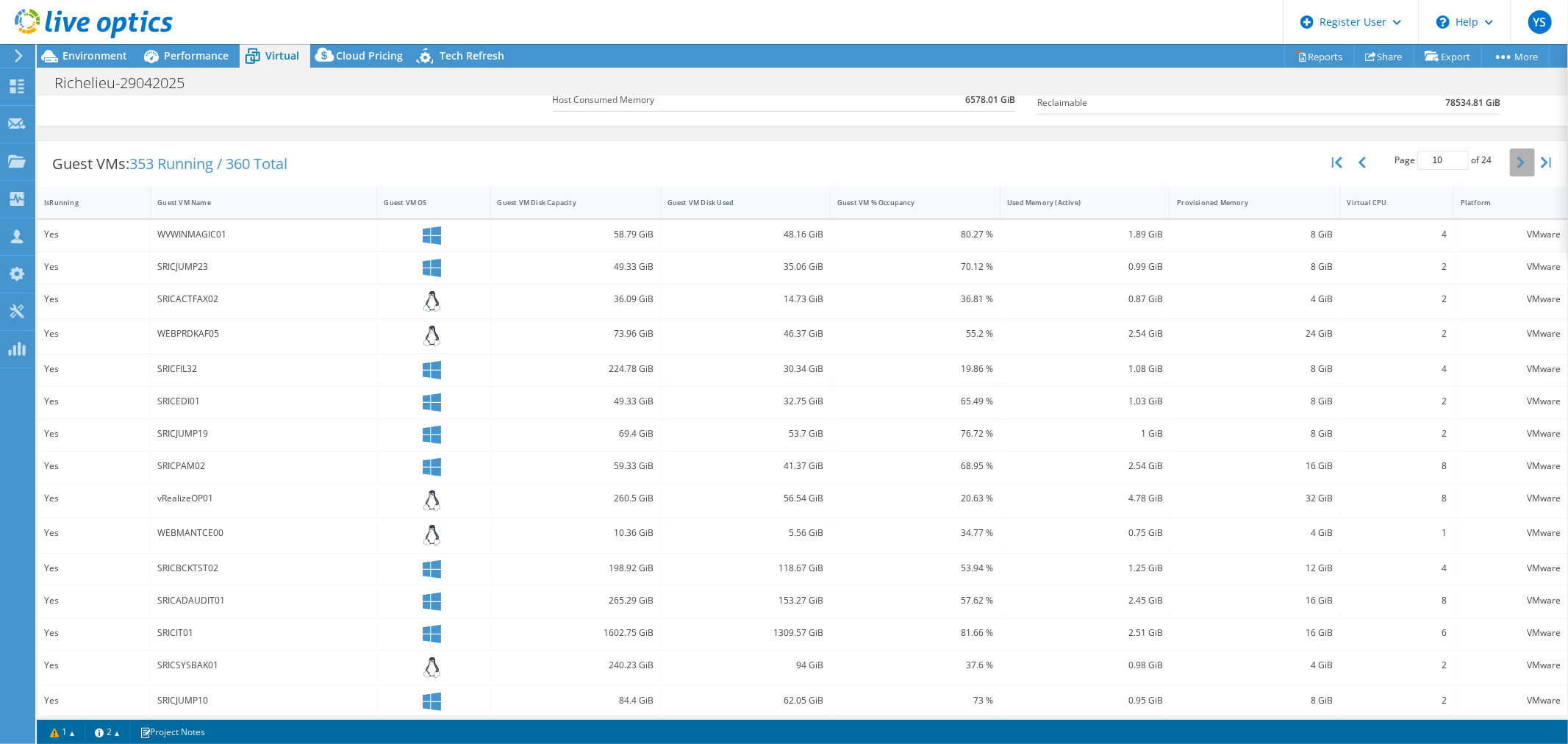
scroll to position [252, 0]
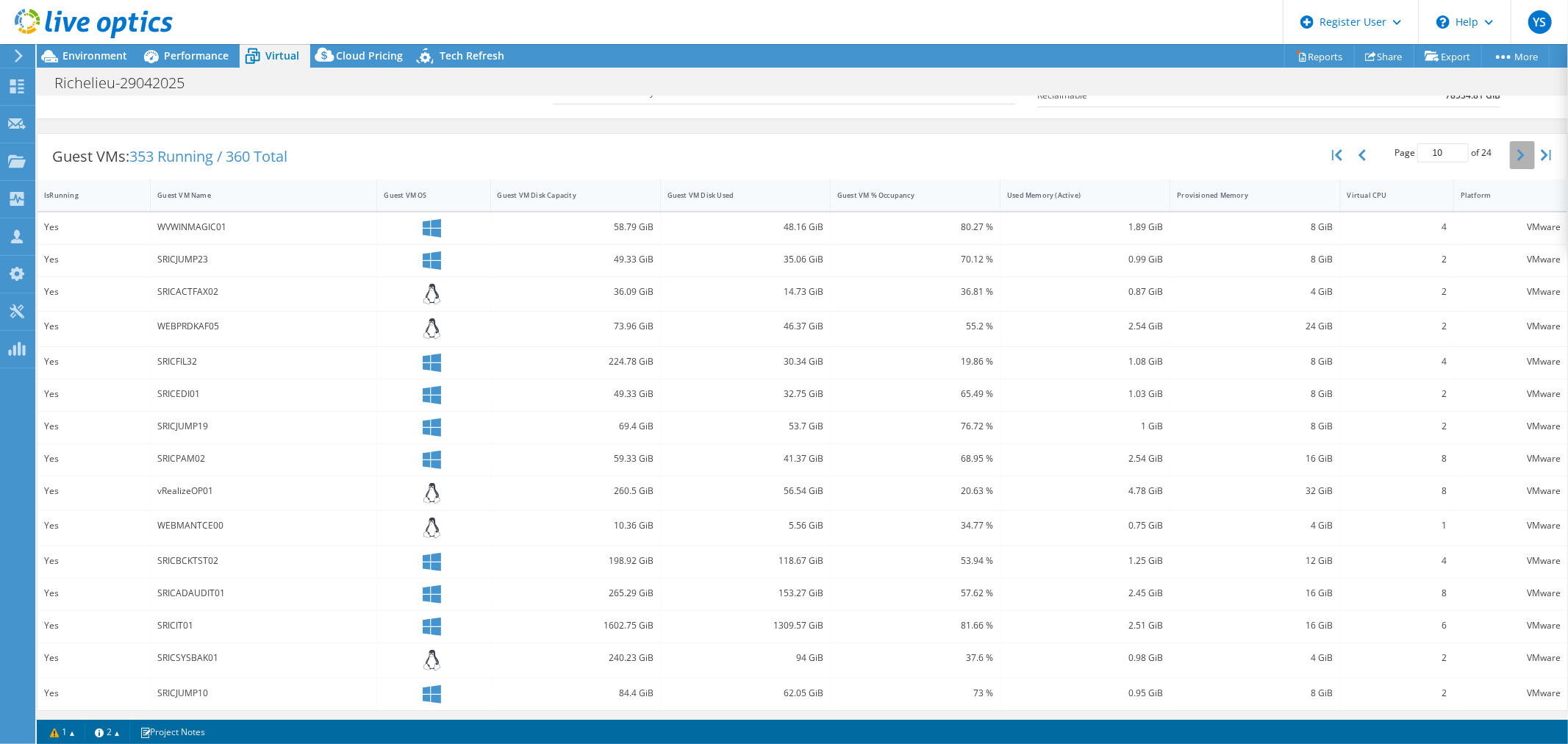
click at [1510, 156] on button "button" at bounding box center [1522, 155] width 25 height 28
click at [1510, 155] on button "button" at bounding box center [1522, 155] width 25 height 28
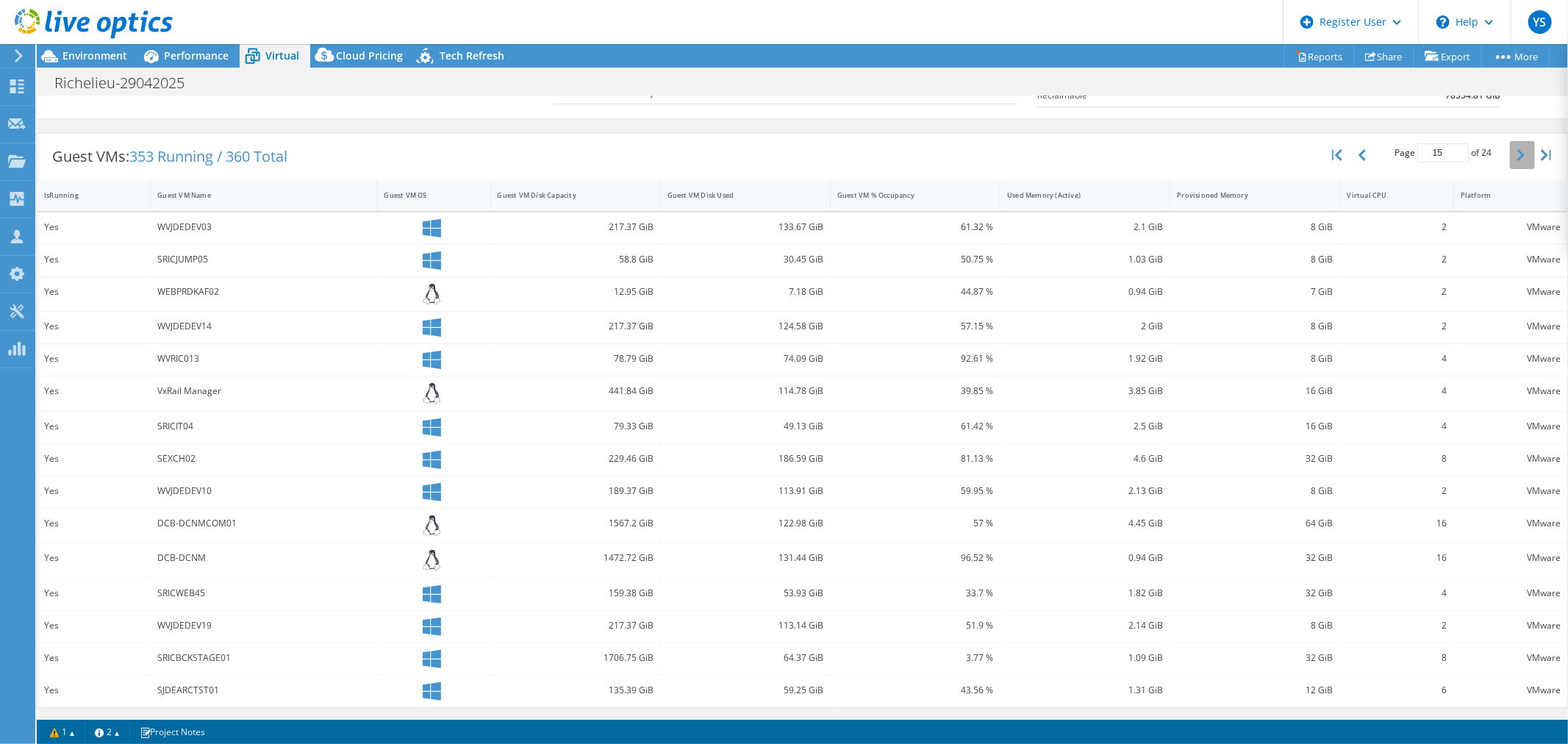
scroll to position [250, 0]
click at [1510, 155] on button "button" at bounding box center [1522, 157] width 25 height 28
click at [1510, 155] on button "button" at bounding box center [1522, 155] width 25 height 28
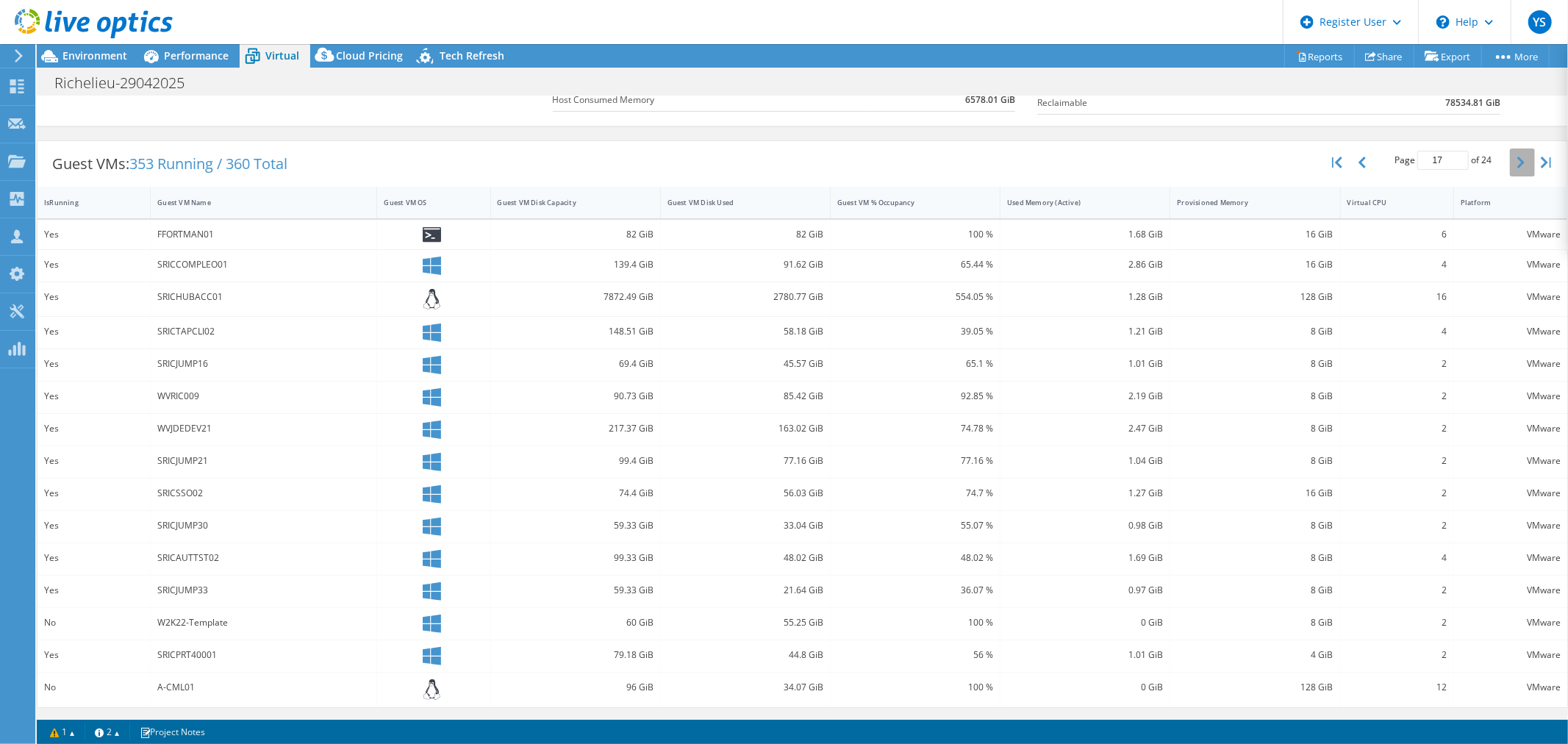
click at [1510, 155] on button "button" at bounding box center [1522, 162] width 25 height 28
click at [1510, 155] on button "button" at bounding box center [1522, 160] width 25 height 28
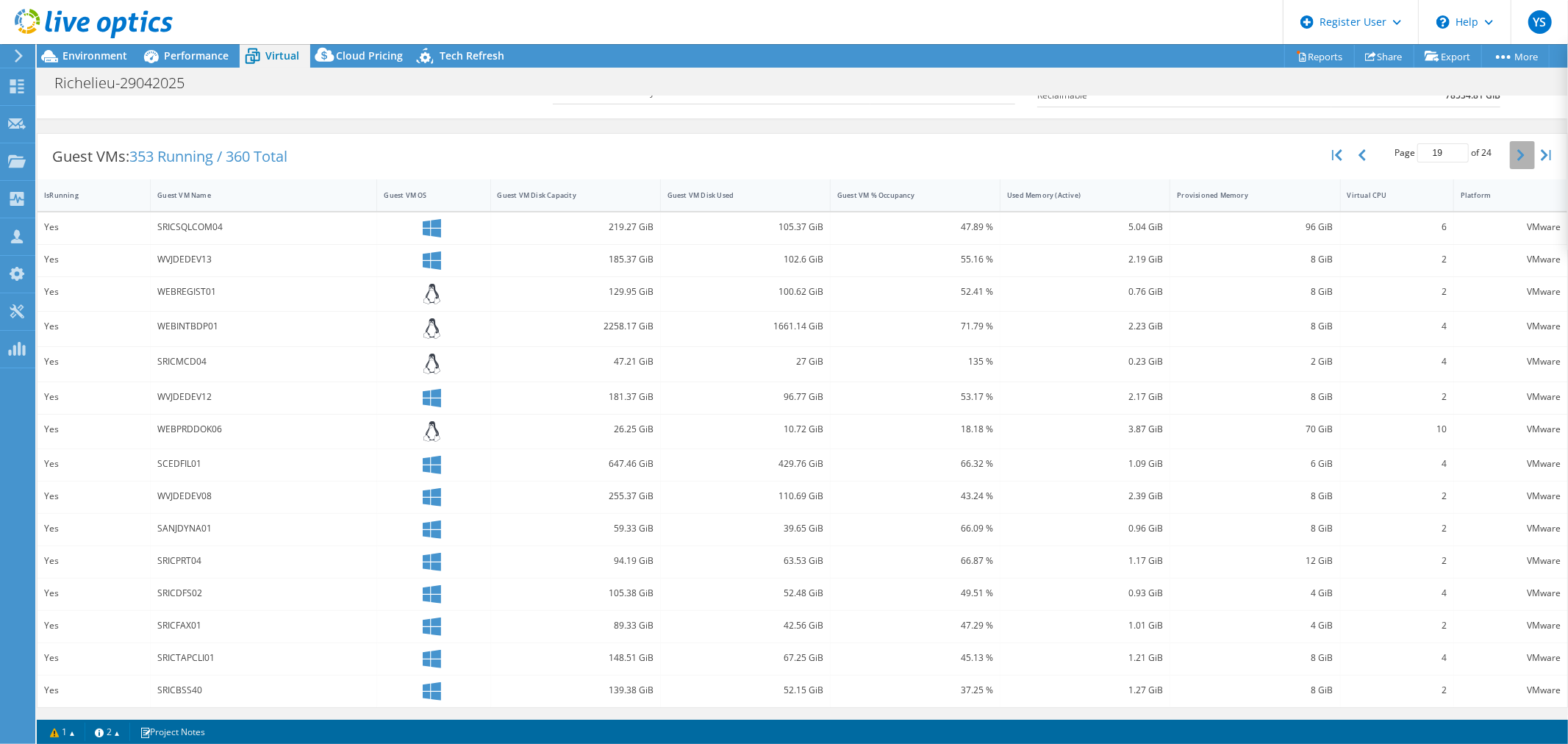
click at [1510, 155] on button "button" at bounding box center [1522, 155] width 25 height 28
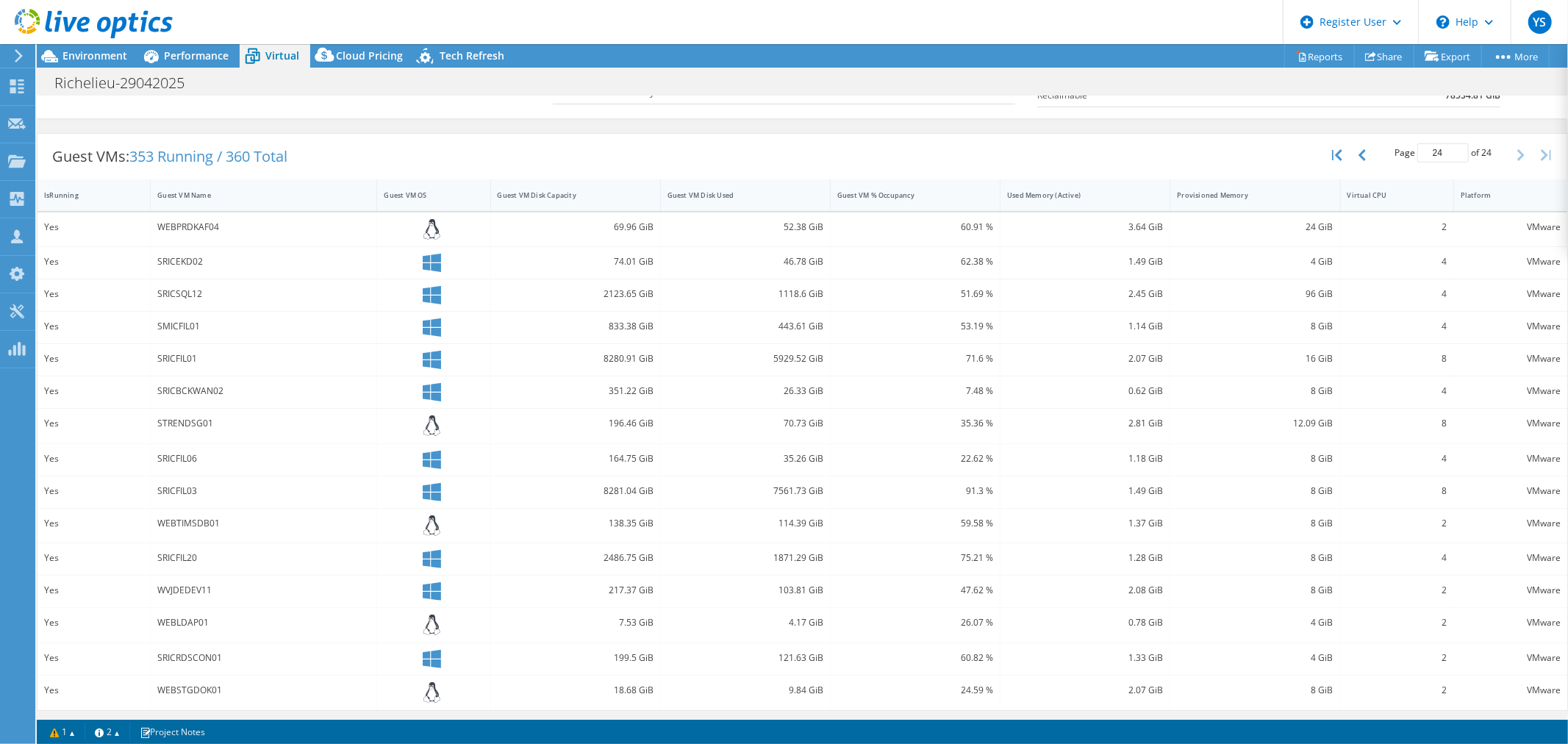
click at [1132, 77] on div "Richelieu-29042025 Print" at bounding box center [802, 82] width 1531 height 27
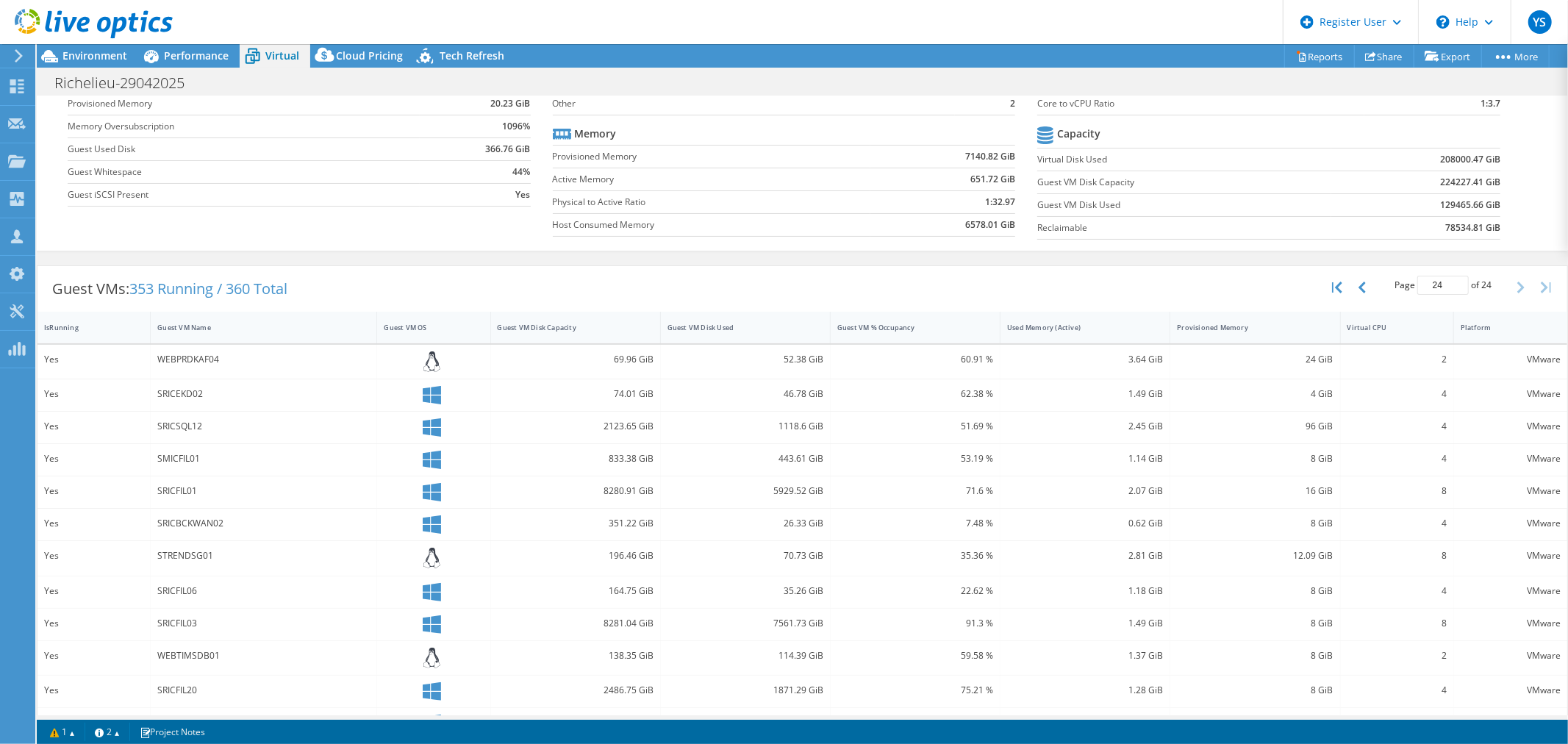
scroll to position [254, 0]
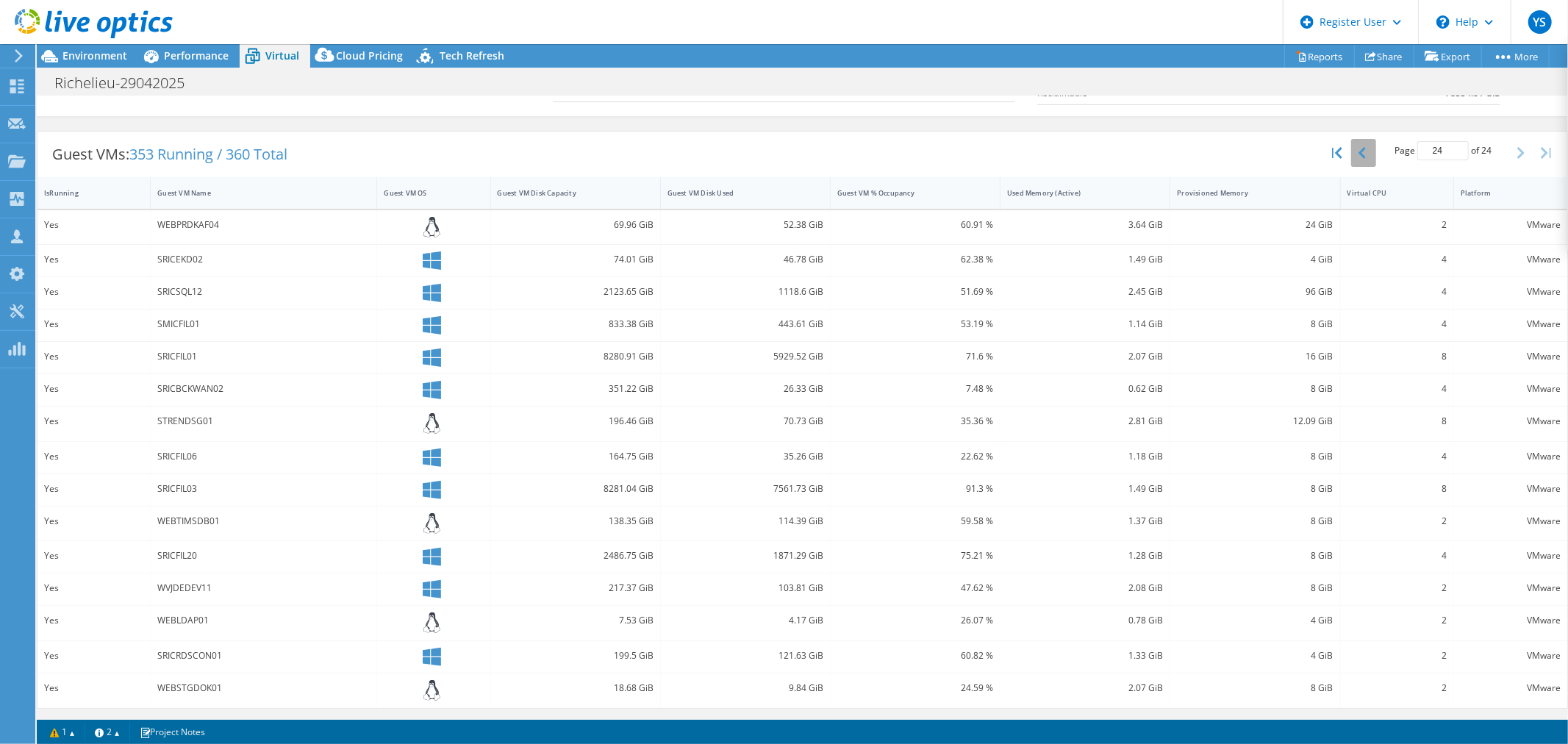
click at [1357, 157] on button "button" at bounding box center [1364, 152] width 25 height 28
click at [1359, 153] on icon "button" at bounding box center [1362, 152] width 7 height 12
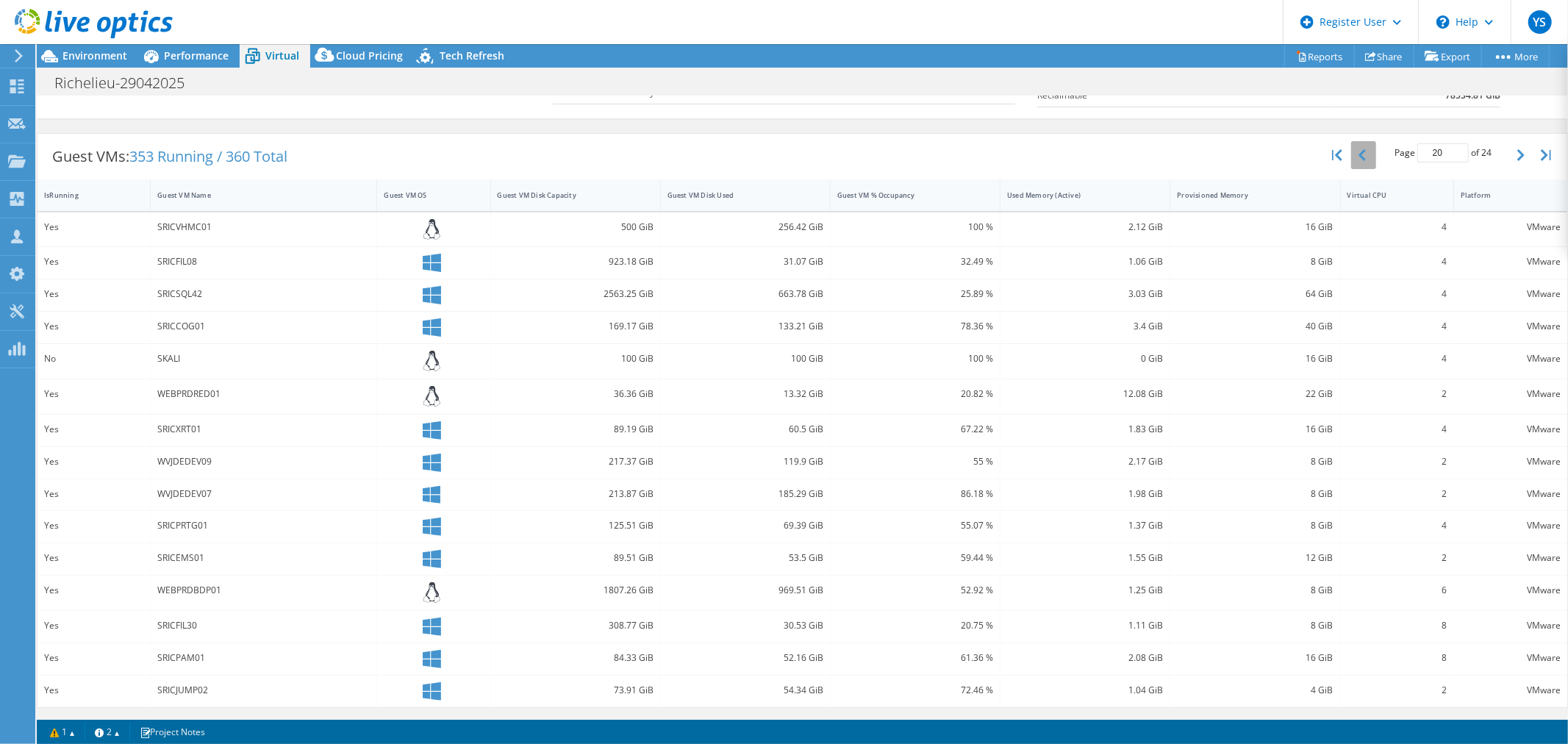
click at [1359, 153] on icon "button" at bounding box center [1362, 155] width 7 height 12
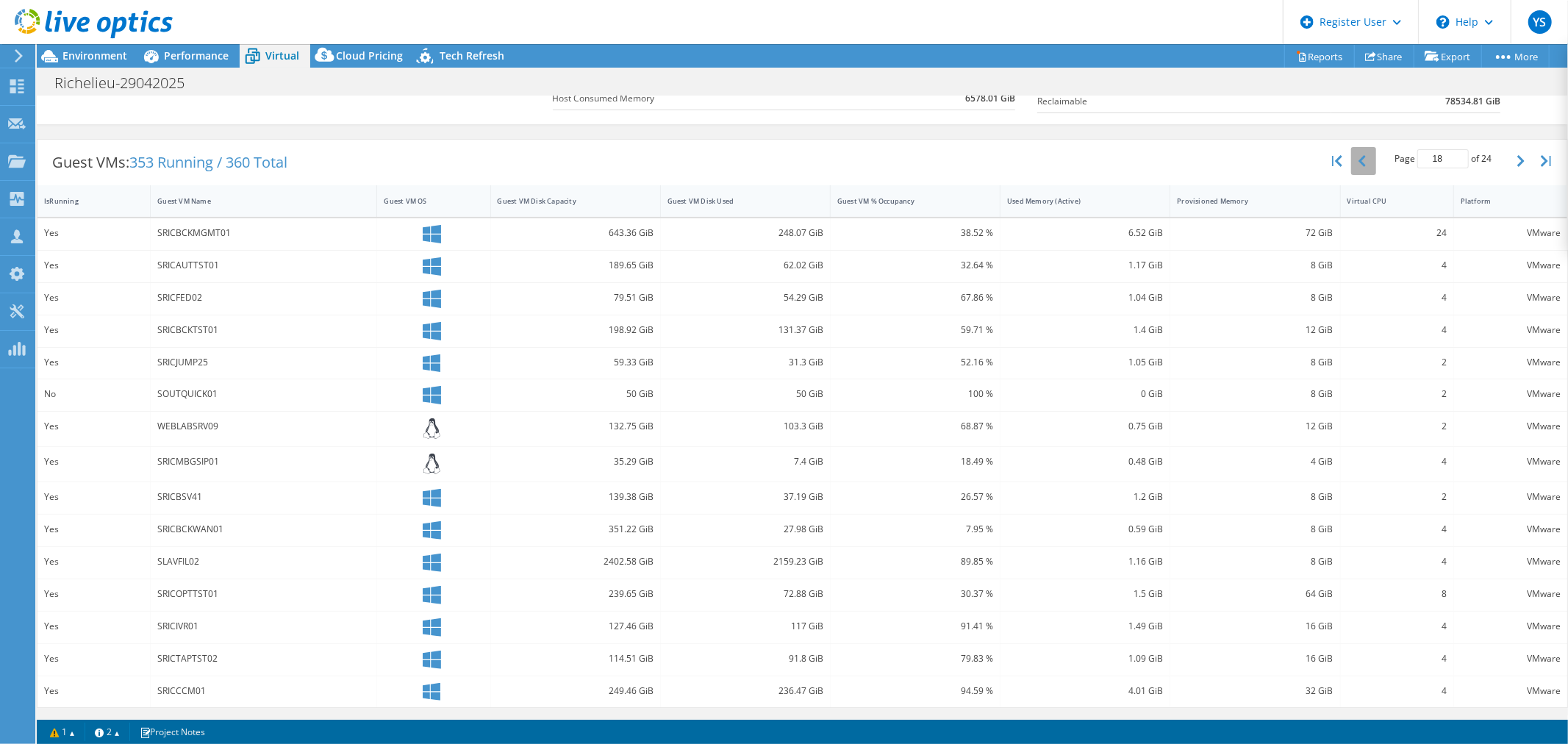
click at [1351, 153] on button "button" at bounding box center [1364, 160] width 25 height 28
click at [1351, 153] on button "button" at bounding box center [1364, 162] width 25 height 28
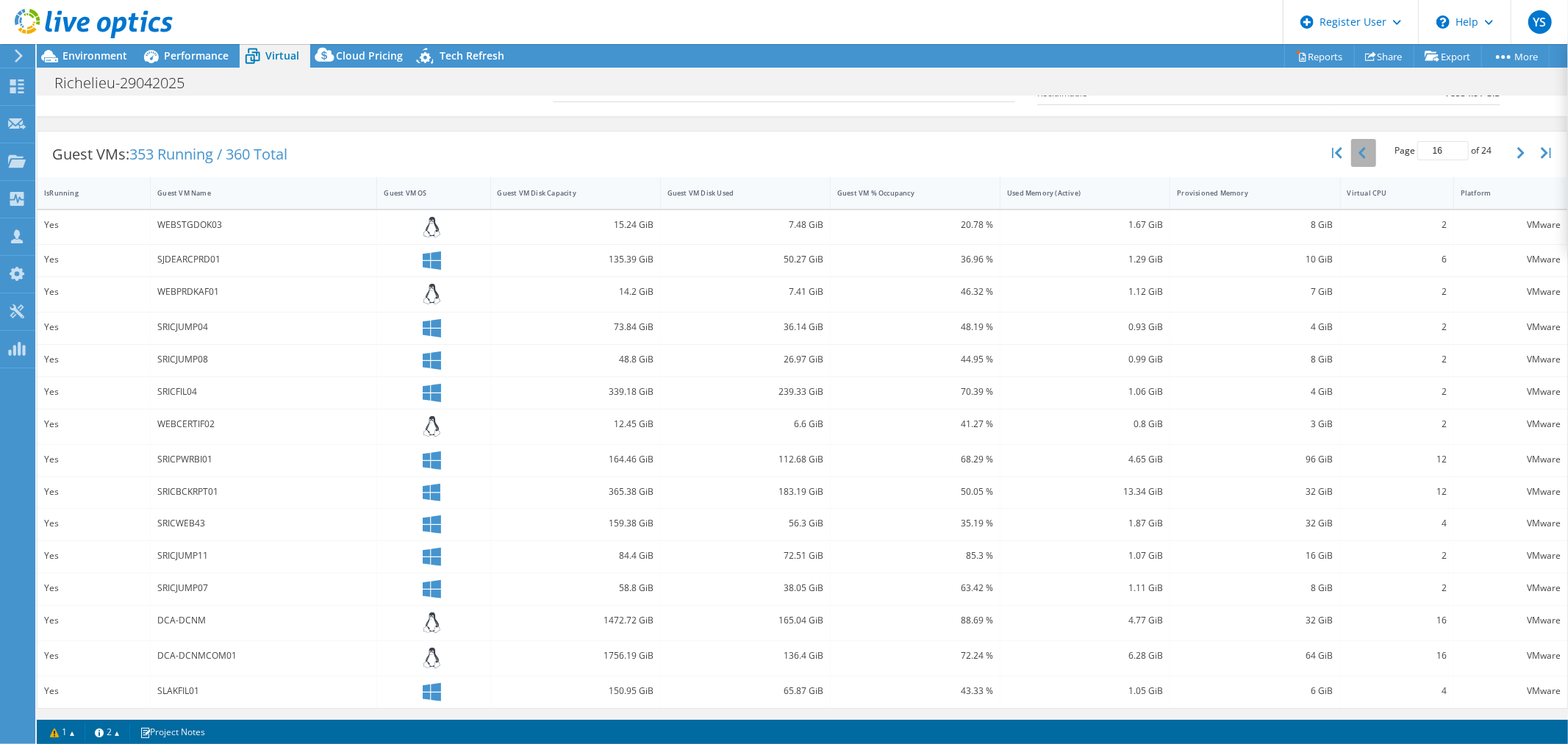
click at [1359, 153] on icon "button" at bounding box center [1362, 152] width 7 height 12
click at [1359, 153] on icon "button" at bounding box center [1362, 157] width 7 height 12
click at [1359, 153] on icon "button" at bounding box center [1362, 155] width 7 height 12
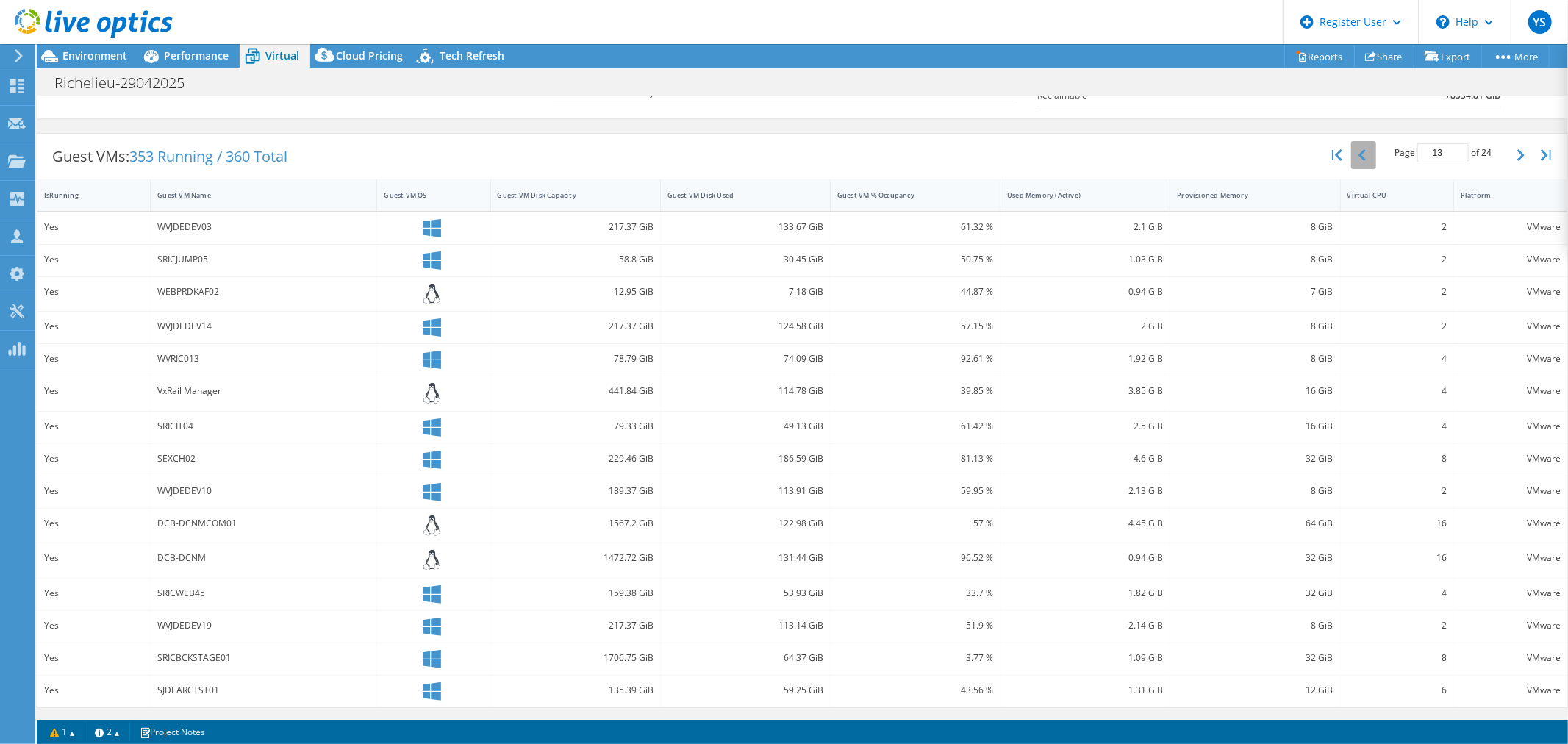
scroll to position [254, 0]
click at [1359, 153] on icon "button" at bounding box center [1362, 152] width 7 height 12
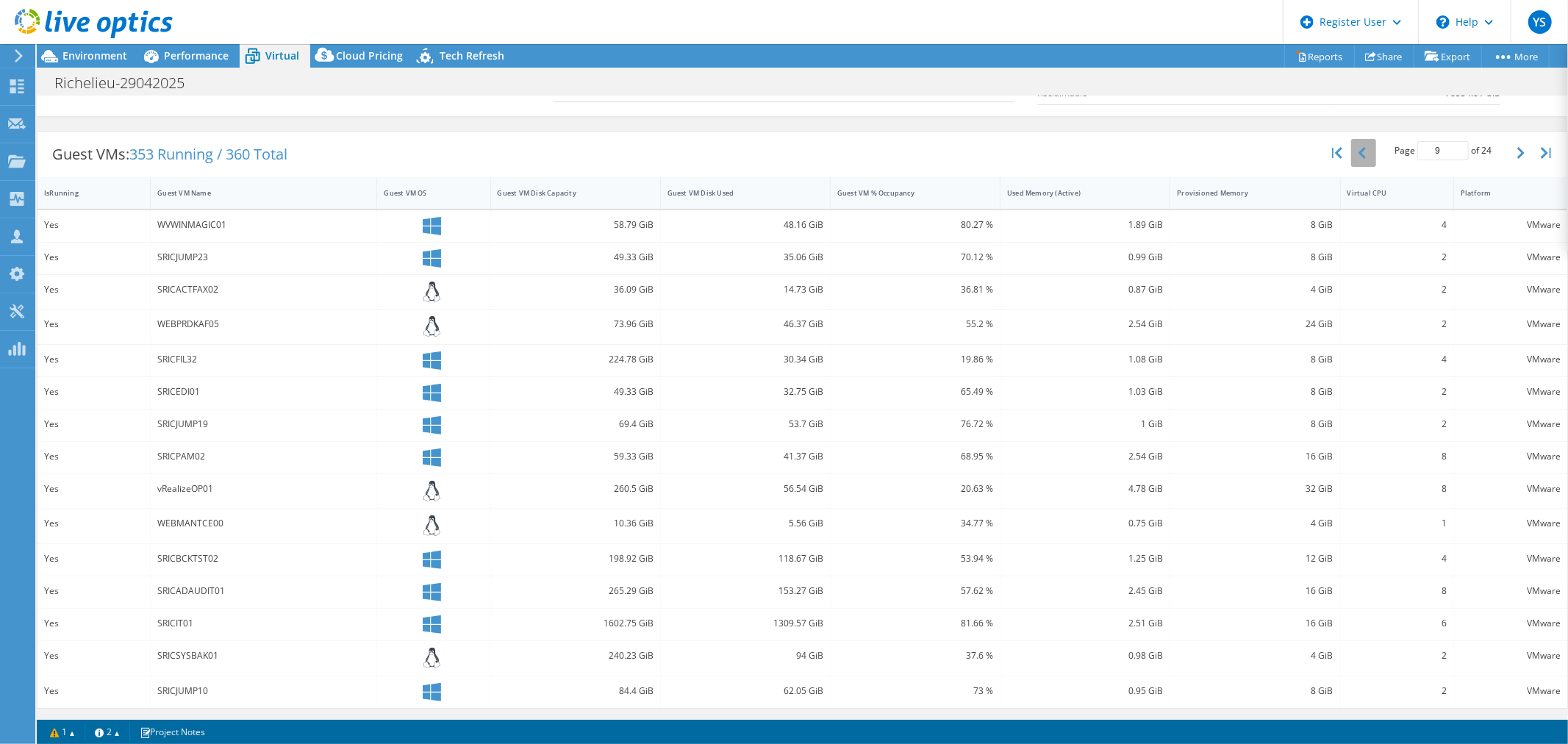
scroll to position [245, 0]
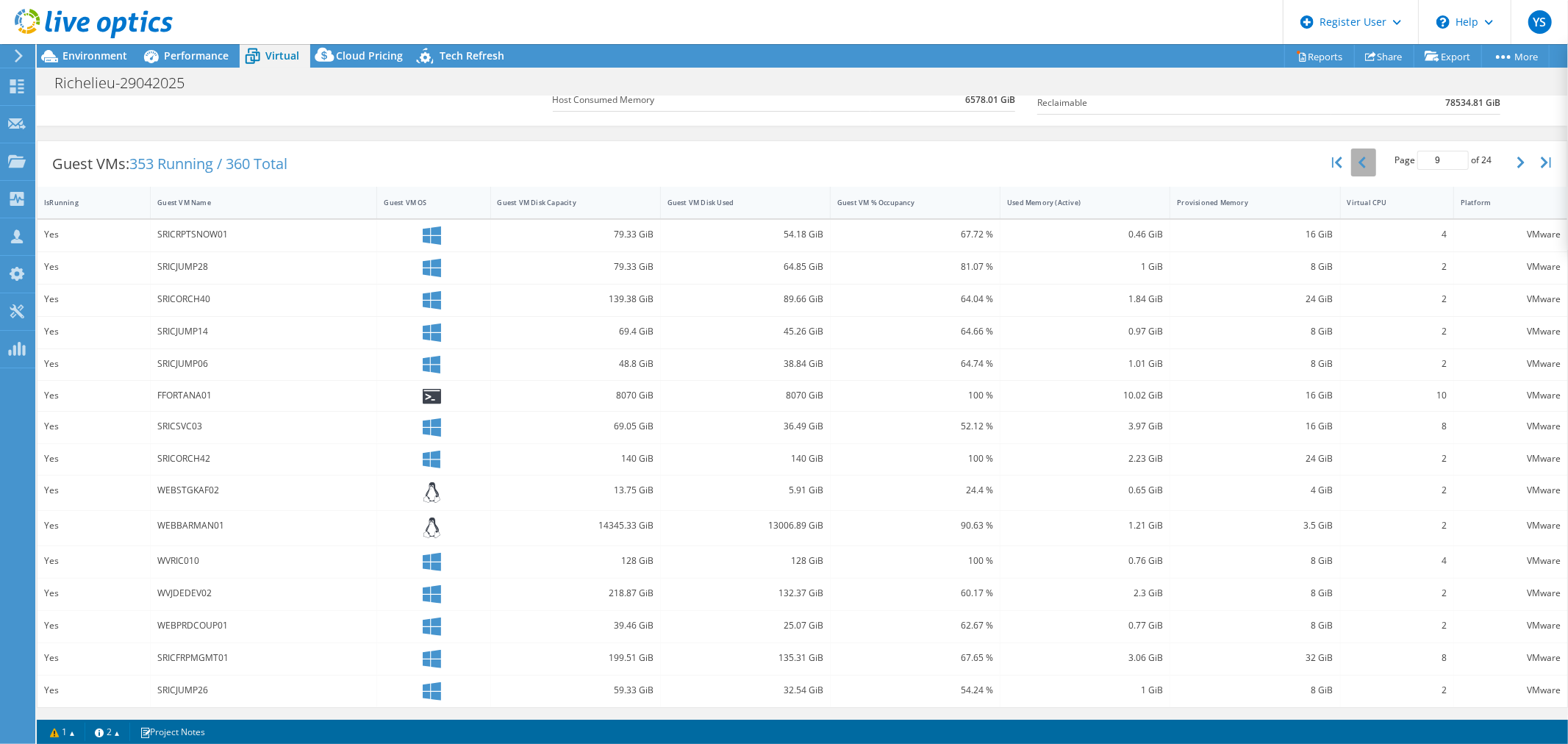
click at [1351, 153] on button "button" at bounding box center [1364, 162] width 25 height 28
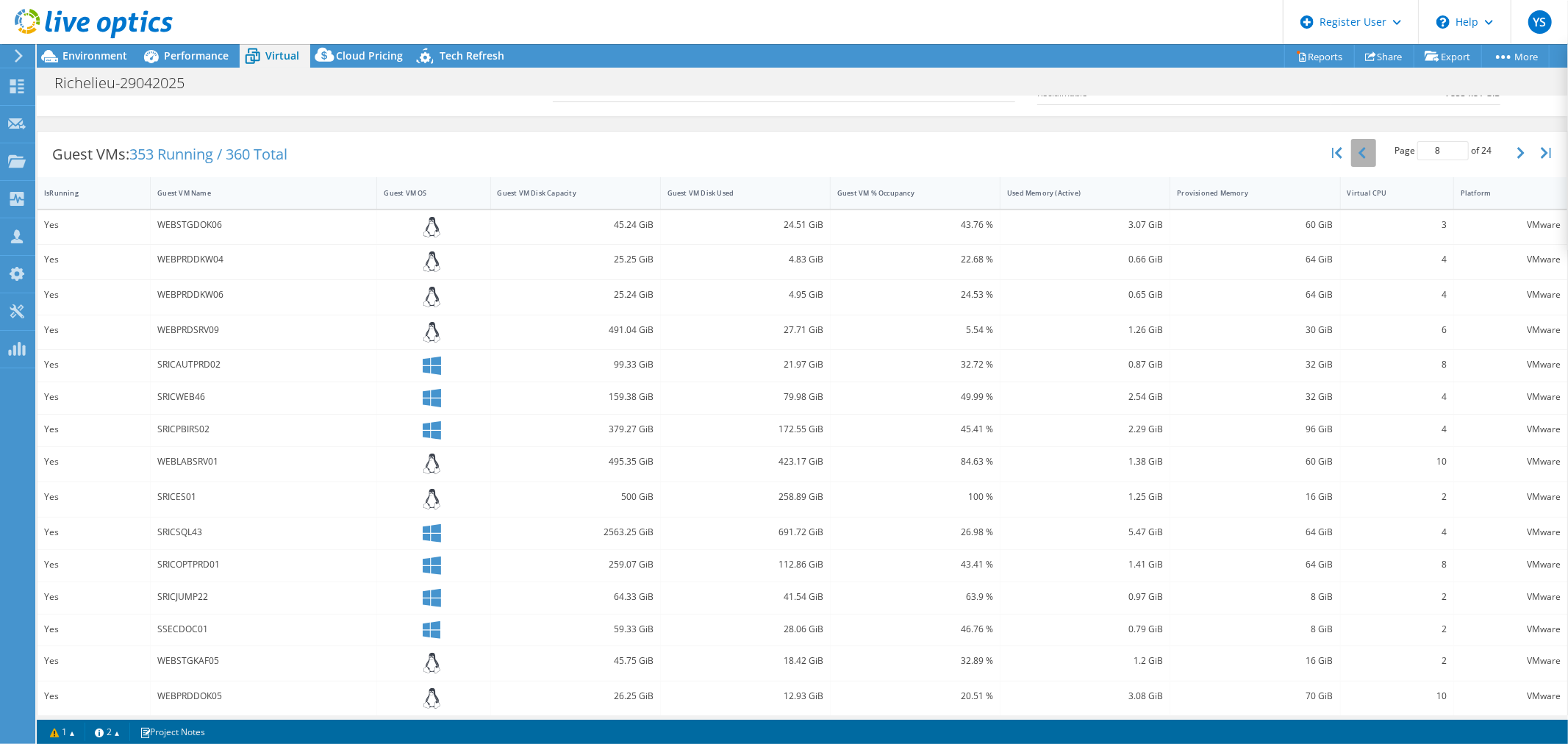
click at [1359, 153] on icon "button" at bounding box center [1362, 152] width 7 height 12
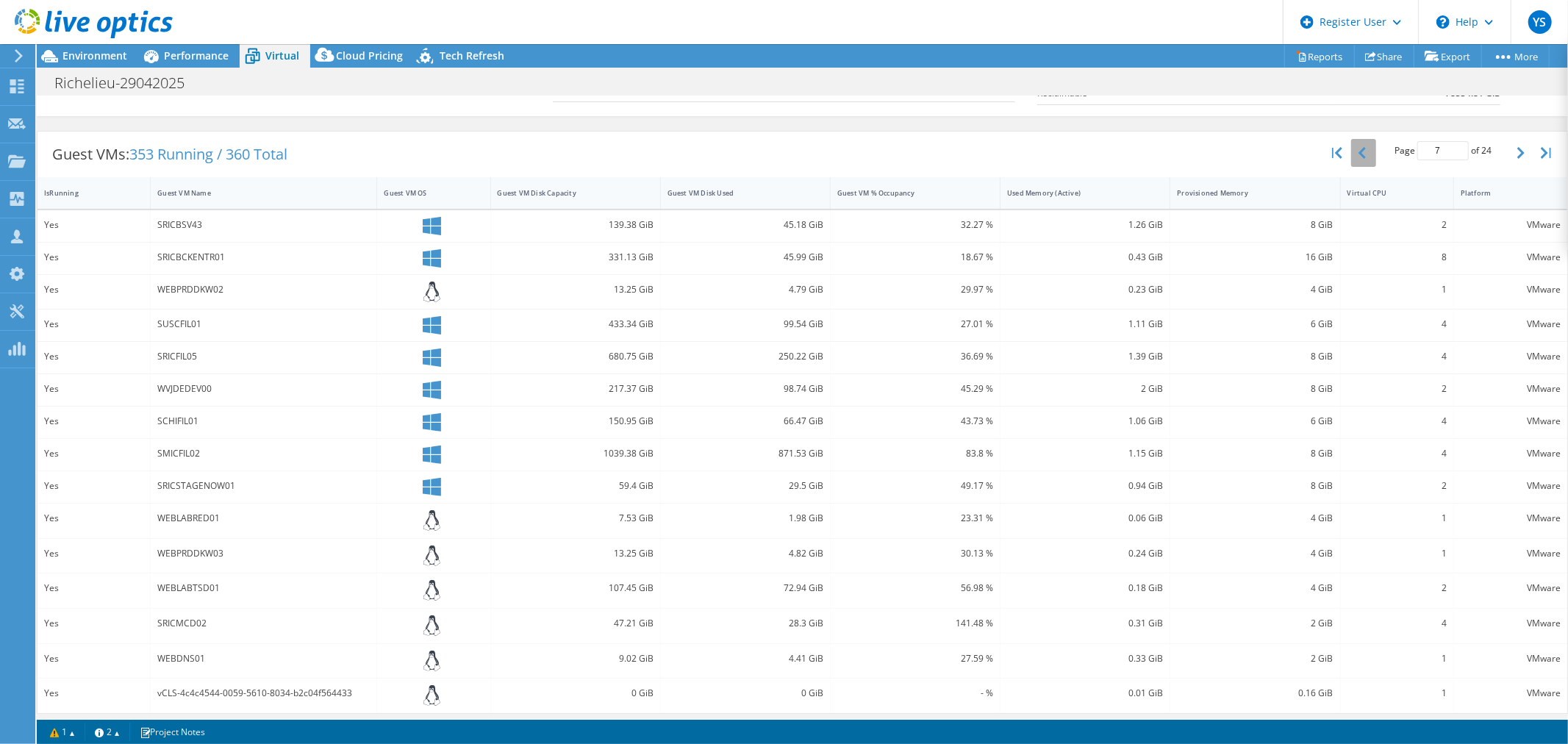
click at [1359, 153] on icon "button" at bounding box center [1362, 152] width 7 height 12
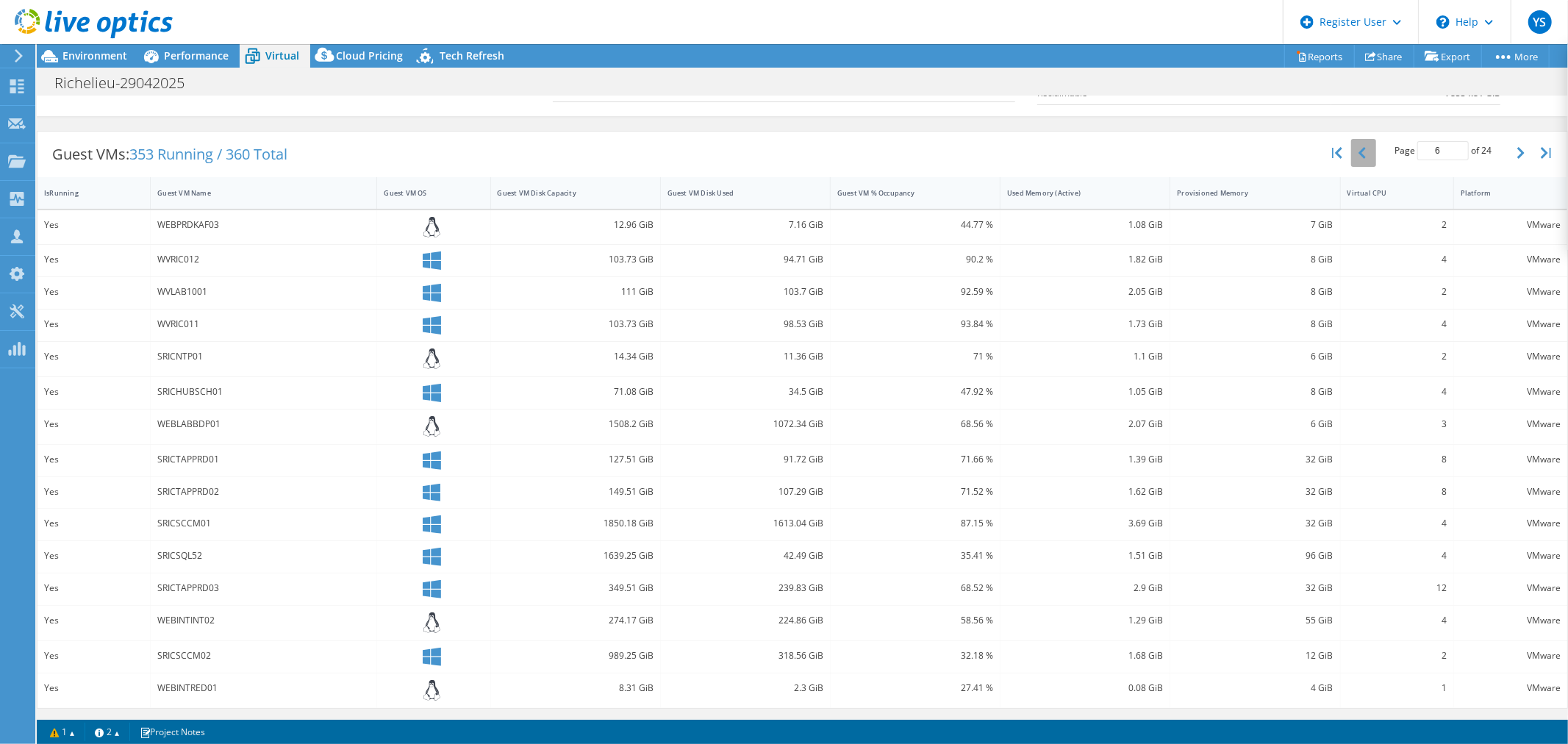
click at [1359, 152] on icon "button" at bounding box center [1362, 152] width 7 height 12
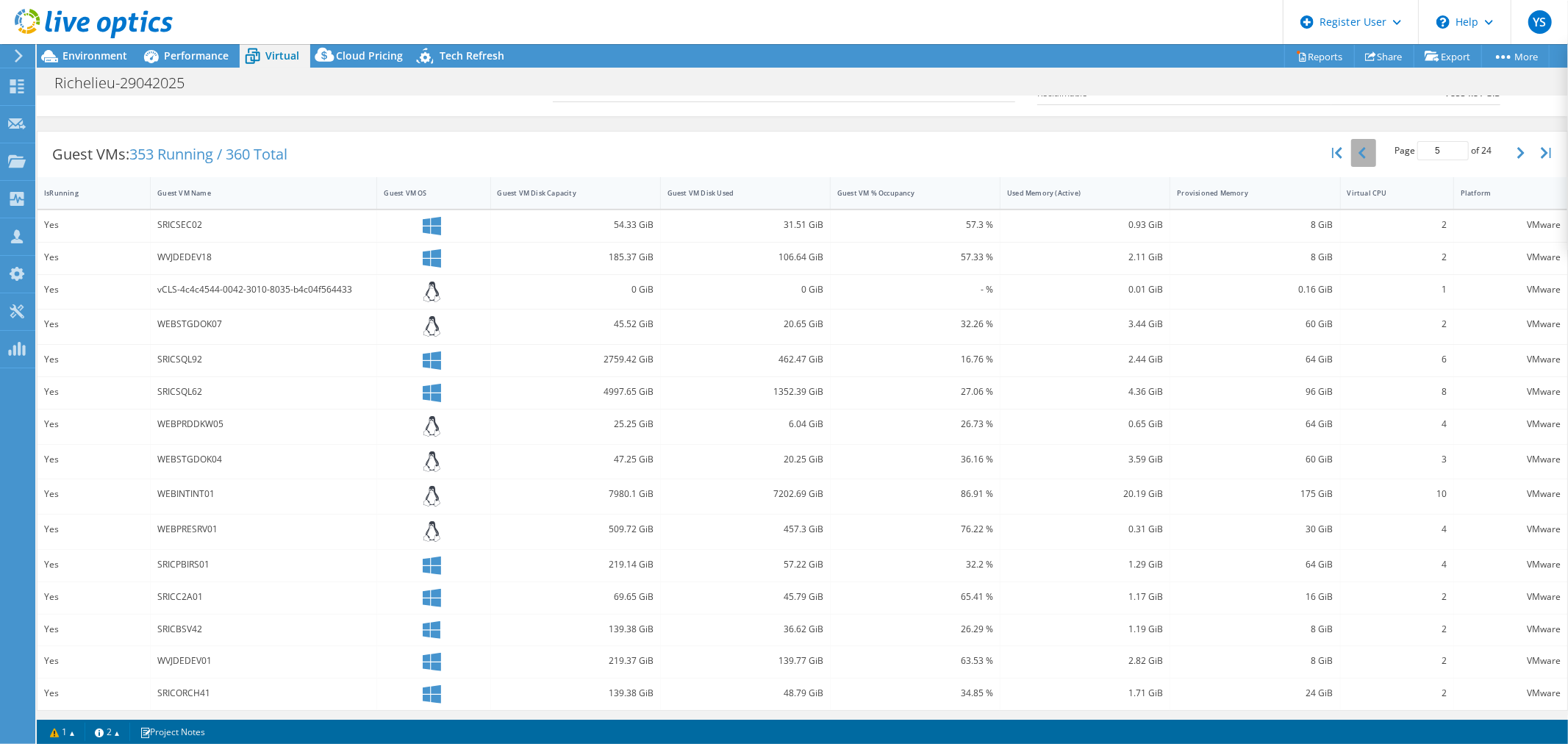
click at [1359, 152] on icon "button" at bounding box center [1362, 152] width 7 height 12
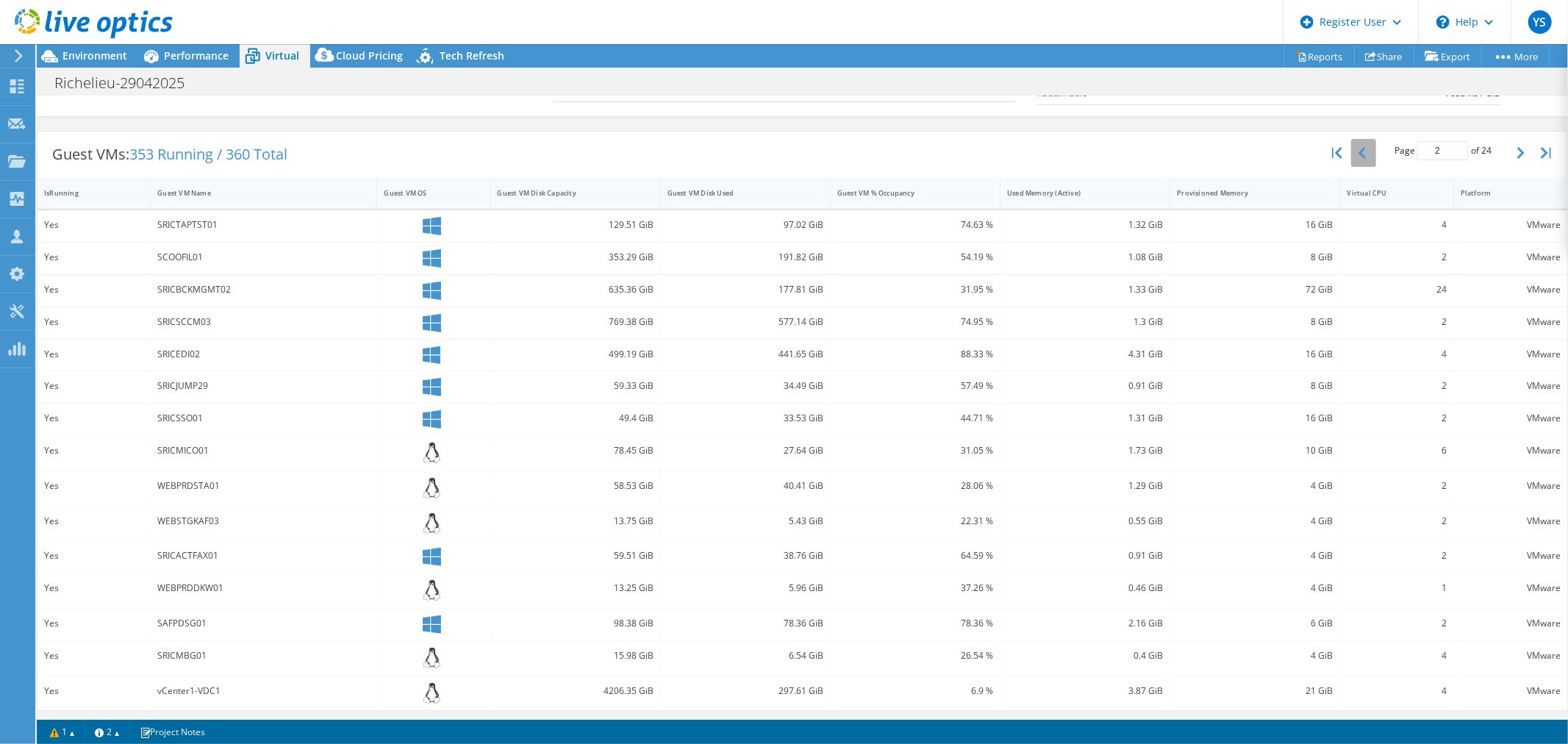
click at [1359, 152] on icon "button" at bounding box center [1362, 152] width 7 height 12
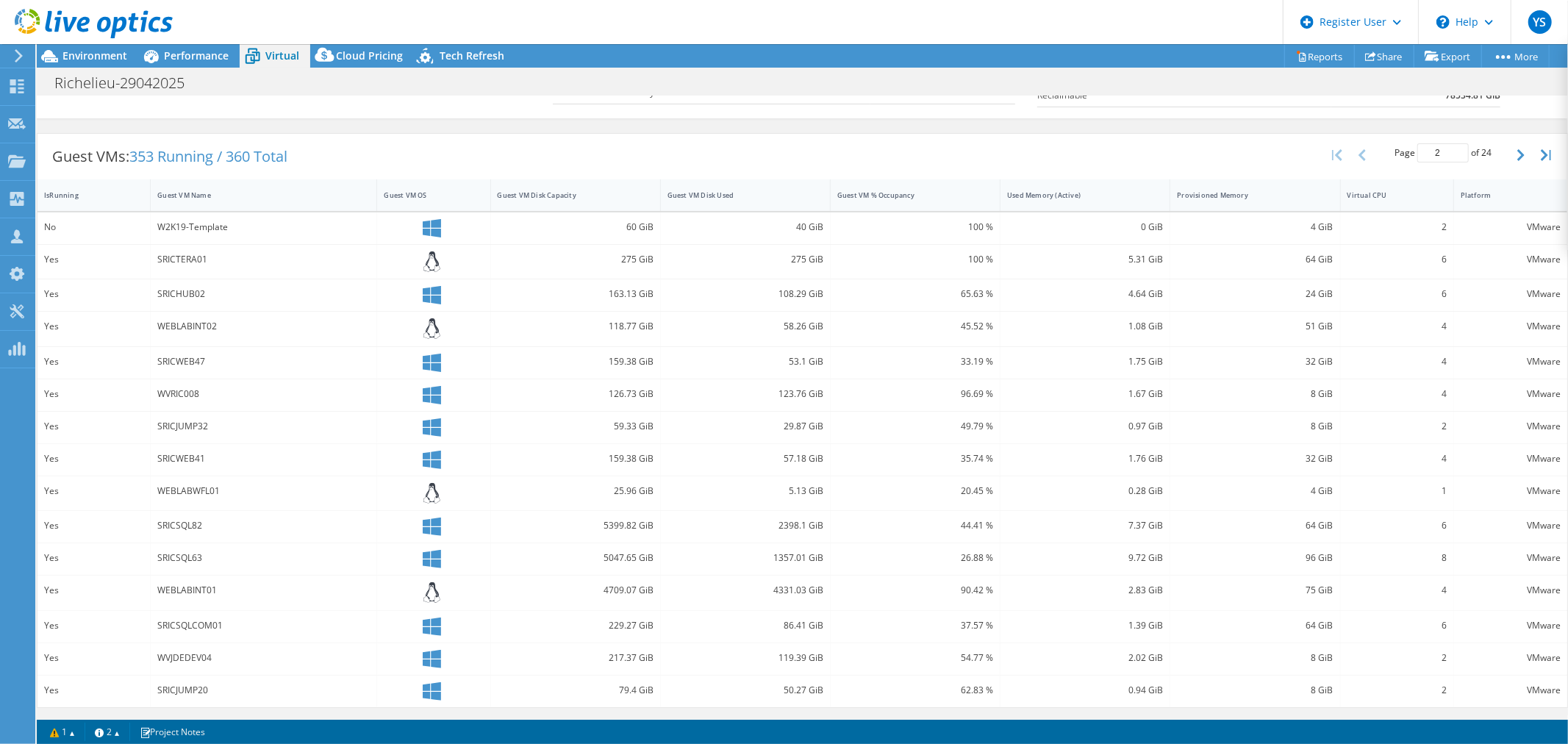
type input "1"
